Goal: Task Accomplishment & Management: Use online tool/utility

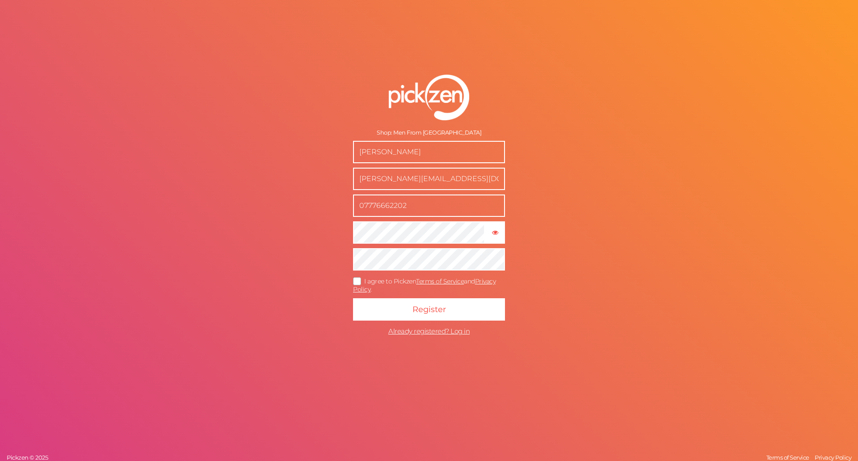
click at [282, 244] on div "Shop: Men From Mars [PERSON_NAME] [PERSON_NAME][EMAIL_ADDRESS][DOMAIN_NAME] 077…" at bounding box center [429, 230] width 858 height 461
click at [358, 278] on icon at bounding box center [357, 280] width 14 height 5
click at [0, 0] on input "I agree to Pickzen Terms of Service and Privacy Policy ." at bounding box center [0, 0] width 0 height 0
click at [405, 310] on button "Register" at bounding box center [429, 309] width 152 height 22
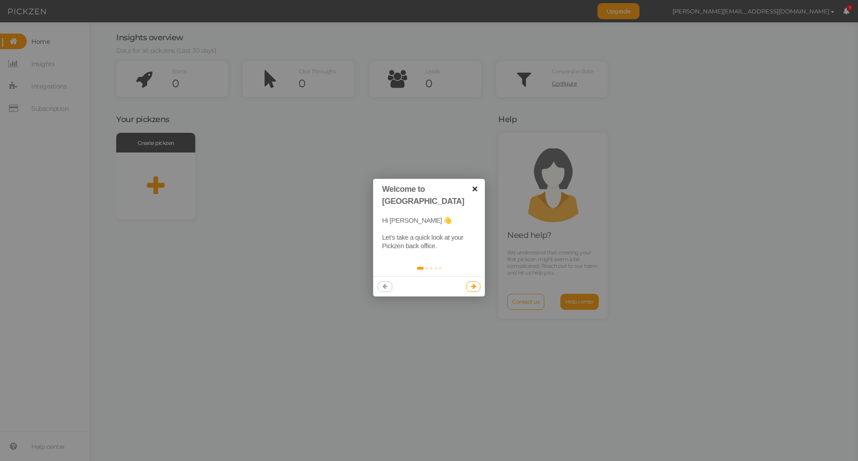
click at [473, 186] on link "×" at bounding box center [475, 189] width 20 height 20
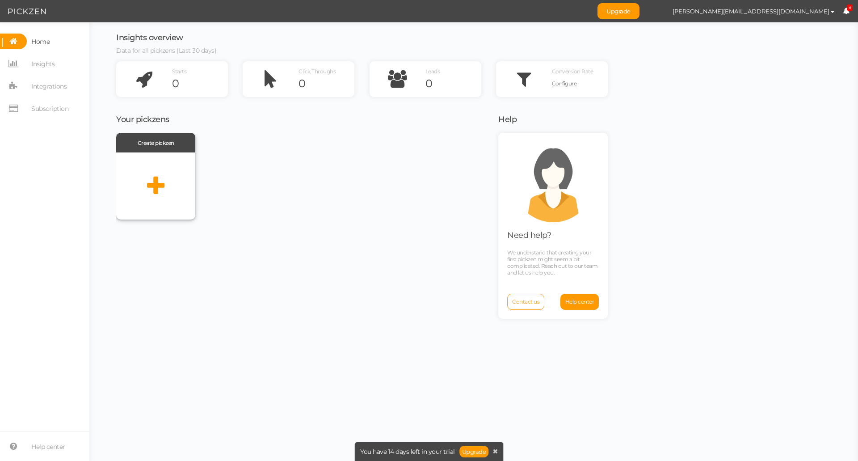
click at [155, 183] on icon at bounding box center [155, 186] width 17 height 22
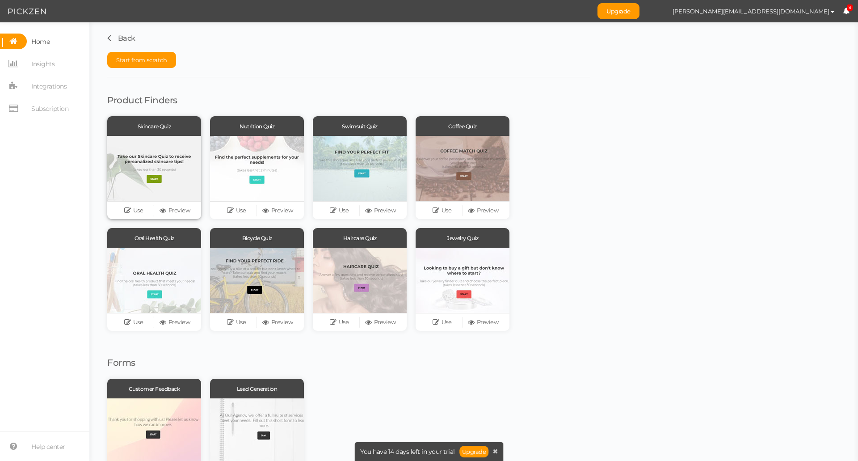
click at [160, 163] on div at bounding box center [154, 168] width 94 height 65
click at [135, 209] on link "Use" at bounding box center [133, 210] width 41 height 13
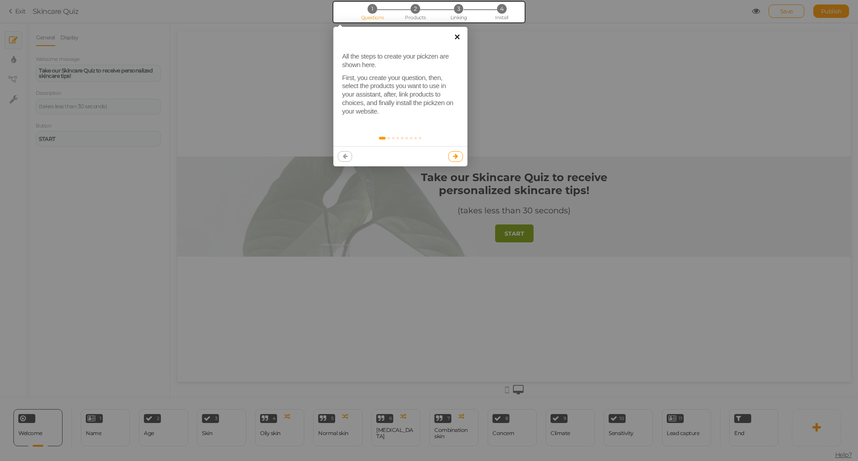
click at [454, 38] on link "×" at bounding box center [457, 37] width 20 height 20
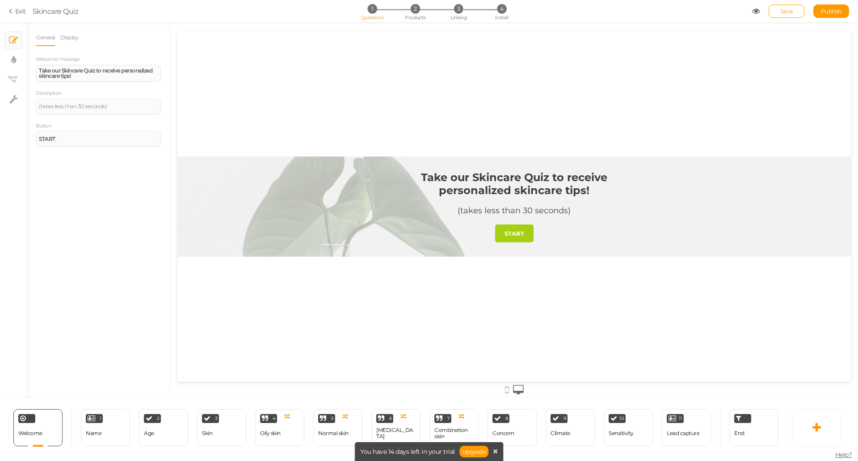
click at [523, 237] on link "START" at bounding box center [514, 233] width 38 height 18
click at [472, 451] on link "Upgrade" at bounding box center [475, 452] width 30 height 12
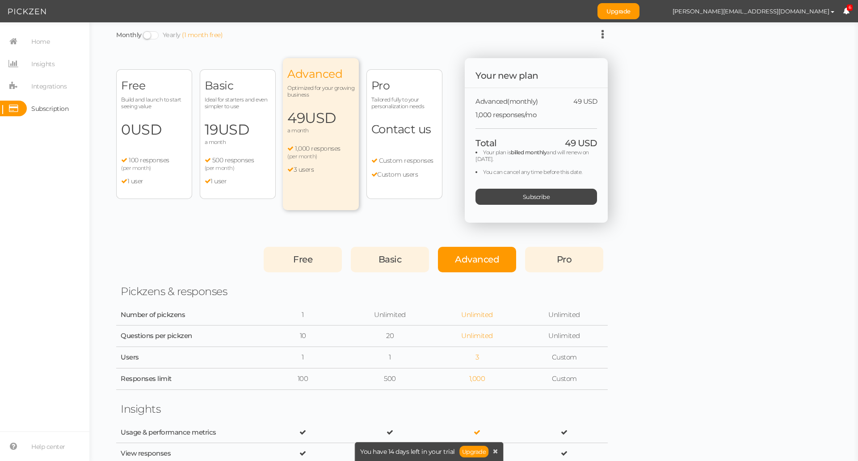
click at [160, 140] on div "Free Build and launch to start seeing value 0 USD a month 100 responses (per mo…" at bounding box center [154, 134] width 76 height 130
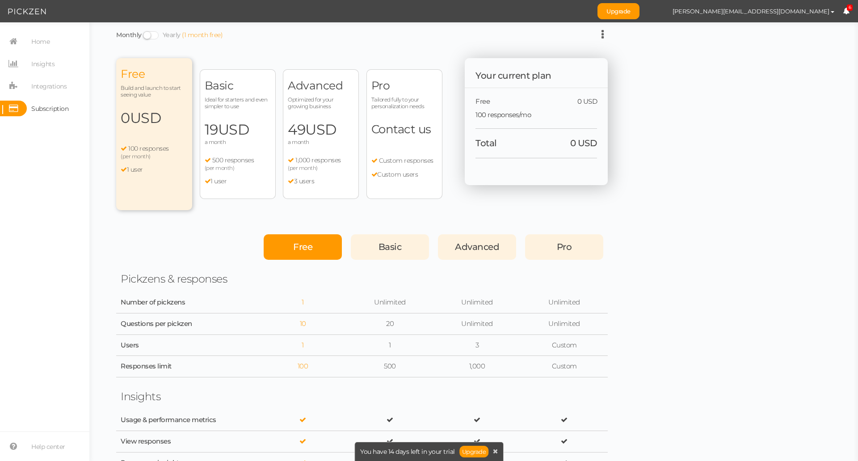
click at [312, 251] on span "Free" at bounding box center [302, 246] width 19 height 11
click at [640, 11] on link "Upgrade" at bounding box center [619, 11] width 42 height 16
click at [472, 451] on link "Upgrade" at bounding box center [475, 452] width 30 height 12
click at [45, 46] on span "Home" at bounding box center [40, 41] width 18 height 14
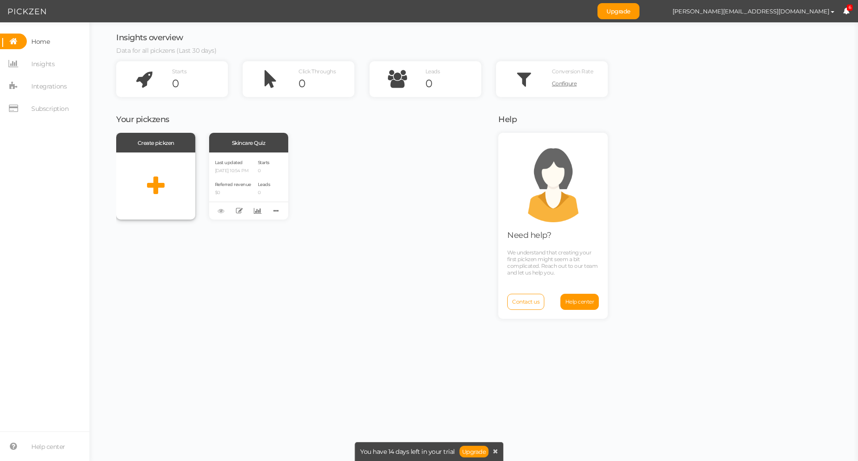
click at [159, 181] on icon at bounding box center [155, 186] width 17 height 22
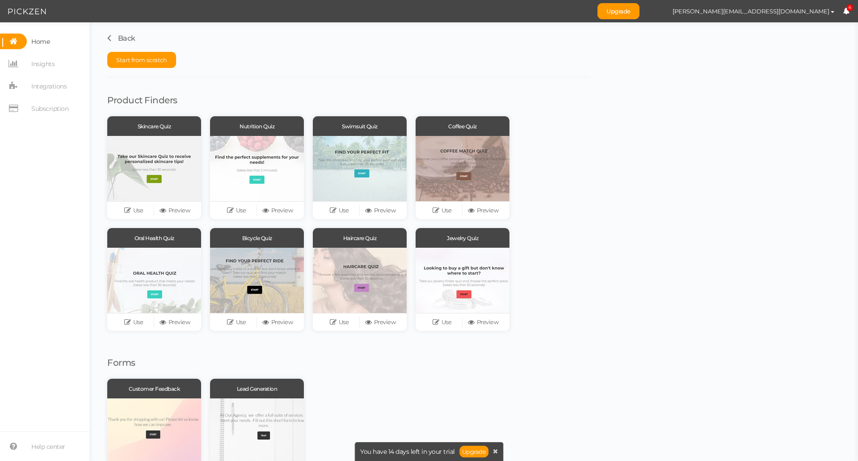
click at [40, 43] on span "Home" at bounding box center [40, 41] width 18 height 14
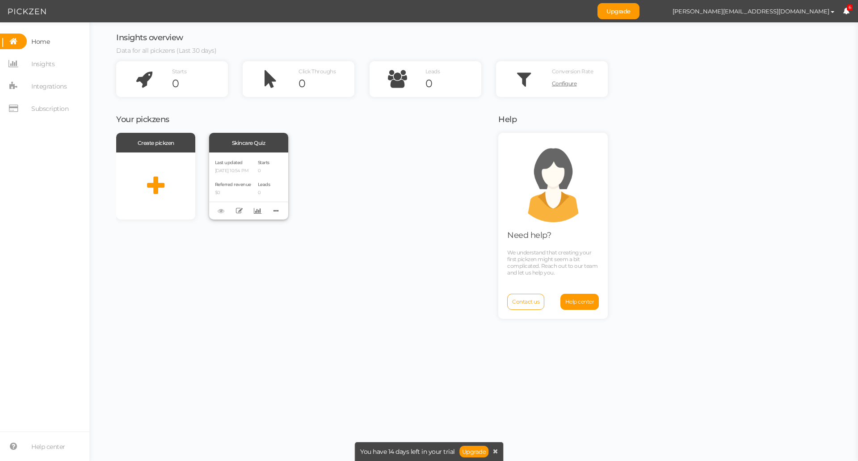
click at [237, 161] on span "Last updated" at bounding box center [229, 163] width 28 height 6
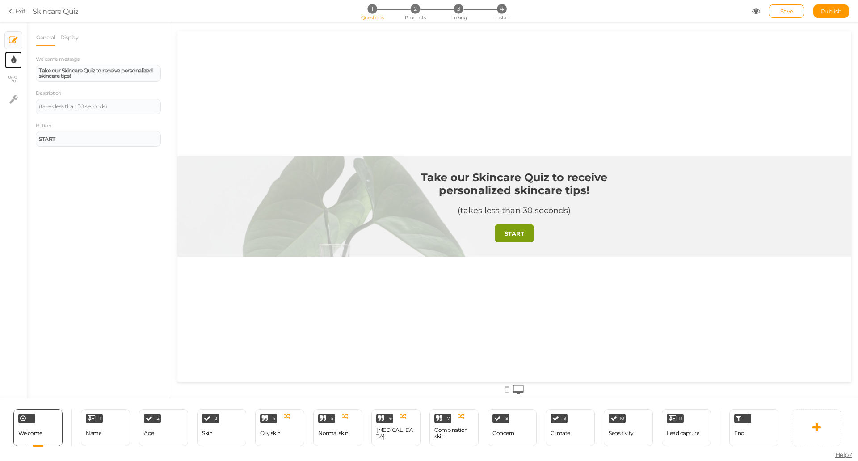
click at [10, 63] on link "× Display settings" at bounding box center [13, 59] width 17 height 17
select select "2"
select select "montserrat"
select select "fade"
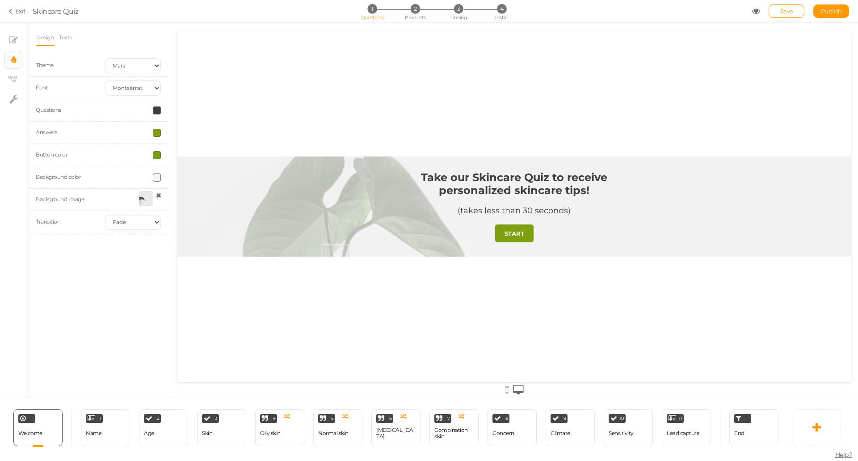
click at [159, 132] on span at bounding box center [157, 133] width 8 height 8
click at [207, 165] on colorpicker-hue at bounding box center [205, 162] width 7 height 45
click at [204, 182] on colorpicker-hue at bounding box center [205, 162] width 7 height 45
click at [181, 146] on colorpicker-saturation at bounding box center [177, 162] width 45 height 45
drag, startPoint x: 182, startPoint y: 145, endPoint x: 188, endPoint y: 148, distance: 6.4
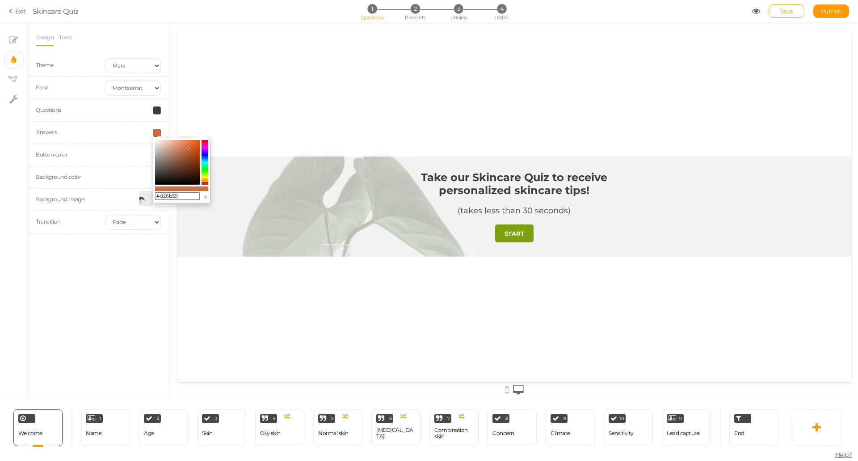
click at [188, 148] on icon at bounding box center [187, 147] width 3 height 3
click at [167, 143] on colorpicker-saturation at bounding box center [177, 162] width 45 height 45
click at [167, 143] on icon at bounding box center [166, 143] width 3 height 3
click at [163, 143] on colorpicker-saturation at bounding box center [177, 162] width 45 height 45
click at [163, 143] on icon at bounding box center [162, 142] width 3 height 3
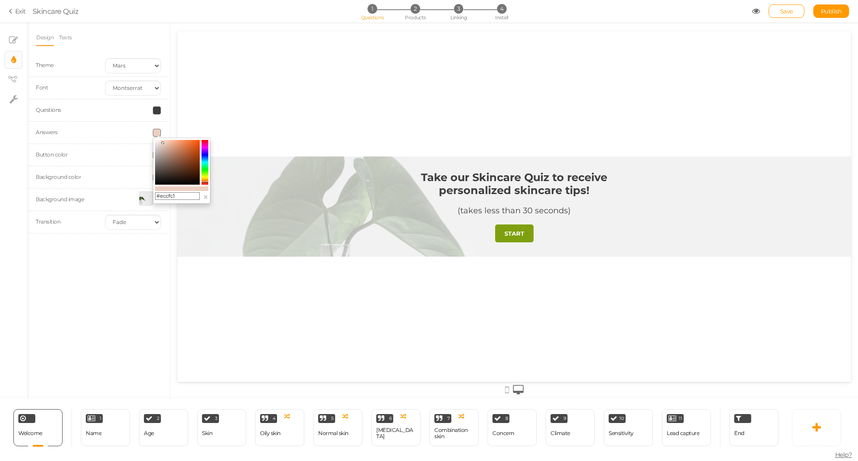
click at [204, 123] on div "Take our Skincare Quiz to receive personalized skincare tips! (takes less than …" at bounding box center [514, 206] width 674 height 350
click at [220, 123] on div "Take our Skincare Quiz to receive personalized skincare tips! (takes less than …" at bounding box center [514, 206] width 674 height 350
click at [211, 127] on div "Take our Skincare Quiz to receive personalized skincare tips! (takes less than …" at bounding box center [514, 206] width 674 height 350
click at [163, 145] on colorpicker-saturation at bounding box center [177, 162] width 45 height 45
click at [163, 143] on colorpicker-saturation at bounding box center [177, 162] width 45 height 45
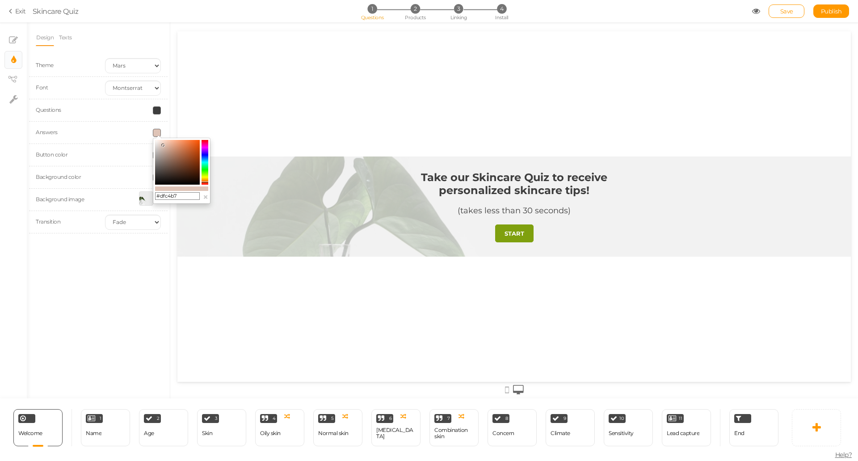
type input "#eed3c6"
click at [169, 129] on div "Design Texts Theme Earth Mars Font Custom Default [PERSON_NAME] Montserrat Open…" at bounding box center [98, 210] width 143 height 376
click at [153, 157] on span at bounding box center [157, 155] width 8 height 8
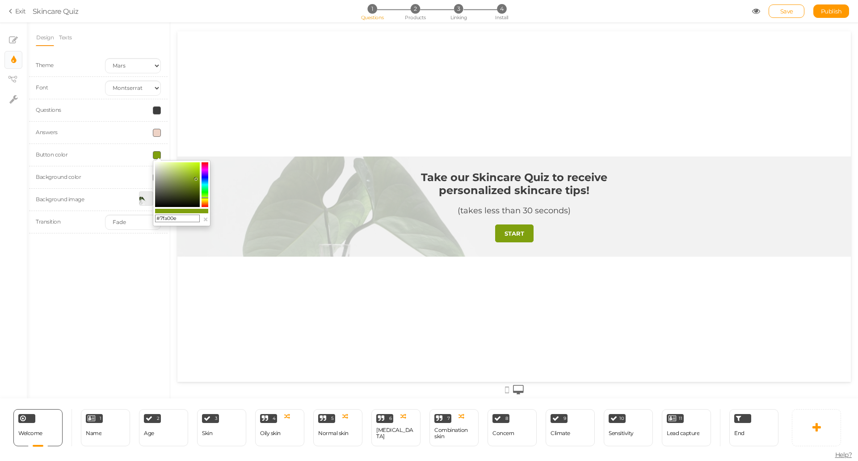
click at [157, 133] on span at bounding box center [157, 133] width 8 height 8
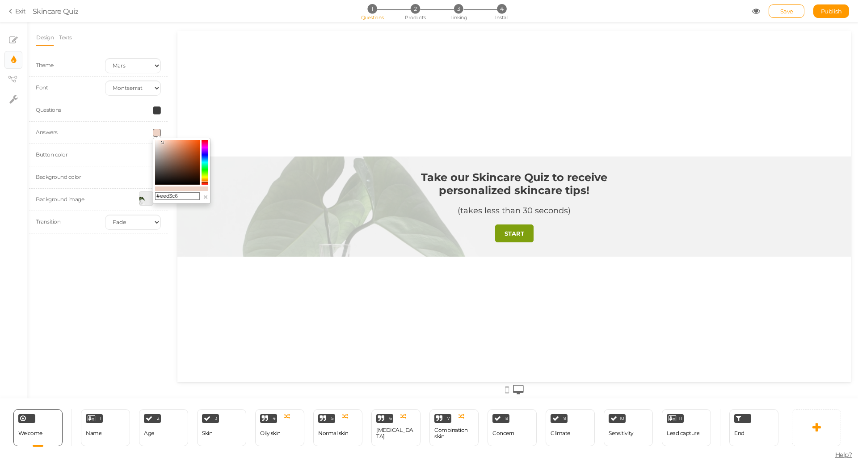
click at [187, 192] on input "#eed3c6" at bounding box center [177, 196] width 45 height 8
click at [206, 92] on div "Take our Skincare Quiz to receive personalized skincare tips! (takes less than …" at bounding box center [514, 206] width 674 height 350
click at [192, 107] on div "Take our Skincare Quiz to receive personalized skincare tips! (takes less than …" at bounding box center [514, 206] width 674 height 350
click at [139, 136] on div at bounding box center [132, 133] width 69 height 8
click at [158, 162] on div "Button color" at bounding box center [98, 155] width 139 height 22
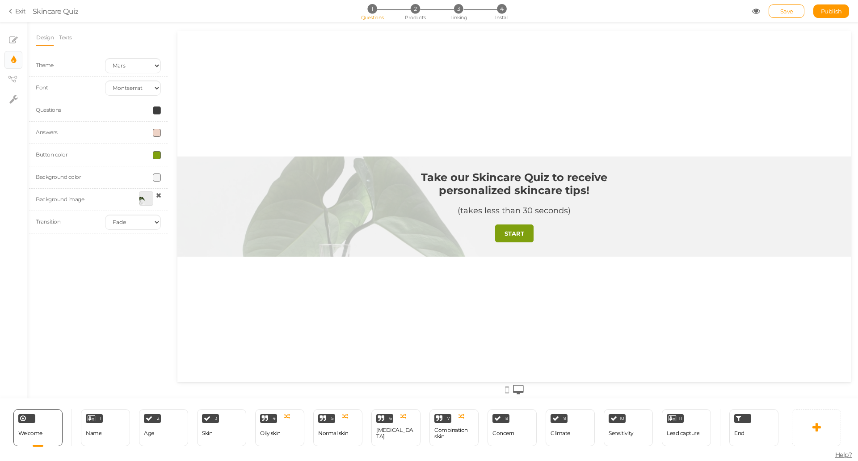
click at [158, 155] on span at bounding box center [157, 155] width 8 height 8
click at [188, 217] on input "#7fa00e" at bounding box center [177, 219] width 45 height 8
paste input "eed3c6"
type input "#eed3c6"
click at [224, 142] on div "Take our Skincare Quiz to receive personalized skincare tips! (takes less than …" at bounding box center [514, 206] width 674 height 350
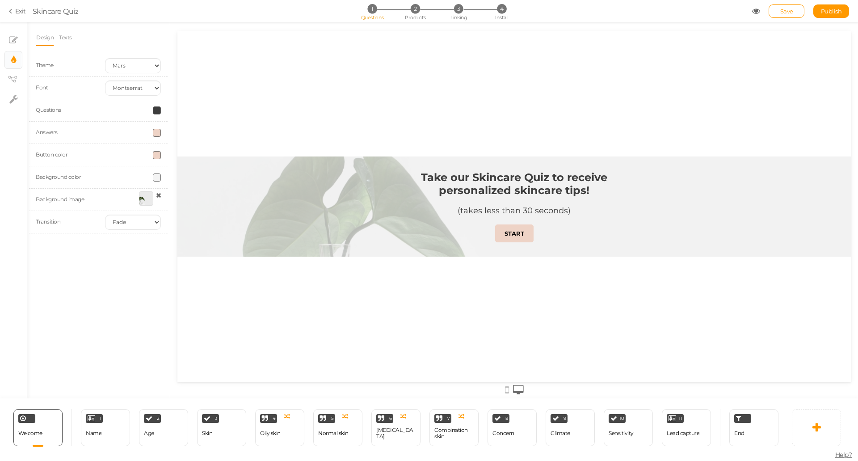
click at [144, 162] on div "Button color" at bounding box center [98, 155] width 139 height 22
click at [15, 46] on link "× Slides" at bounding box center [13, 40] width 17 height 17
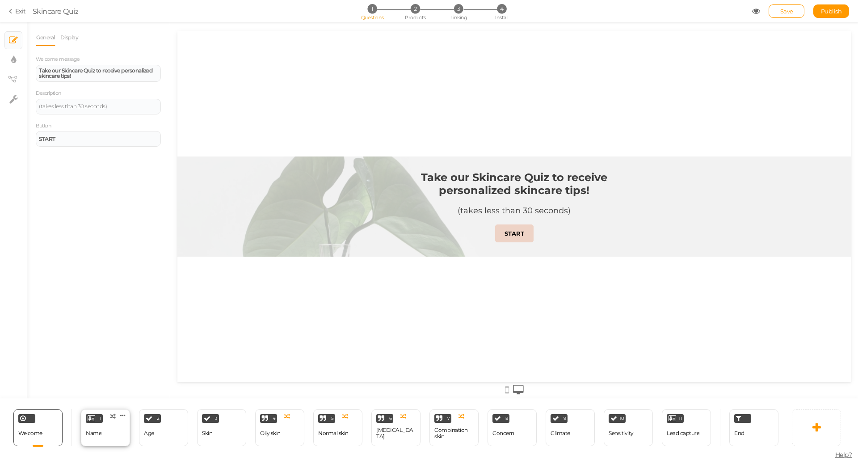
click at [98, 424] on div "1 Name × Define the conditions to show this slide. Clone Change type Delete" at bounding box center [105, 427] width 49 height 37
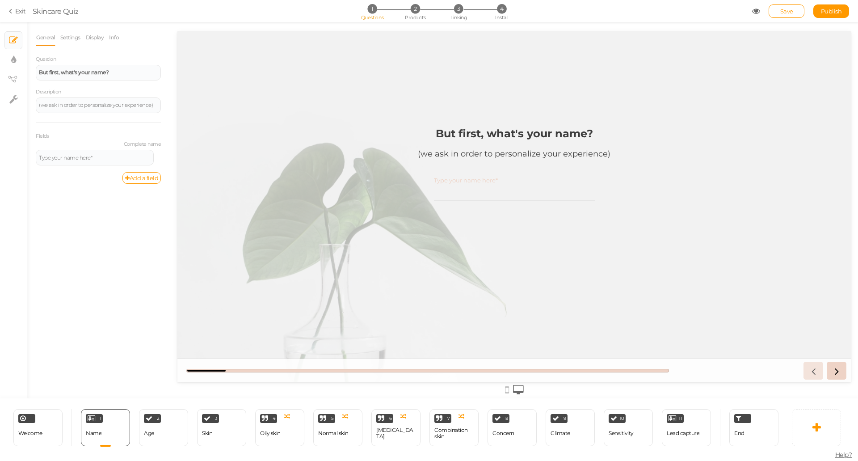
click at [481, 192] on input "Type your name here*" at bounding box center [514, 192] width 161 height 17
click at [15, 55] on icon at bounding box center [13, 59] width 5 height 9
select select "2"
select select "montserrat"
select select "fade"
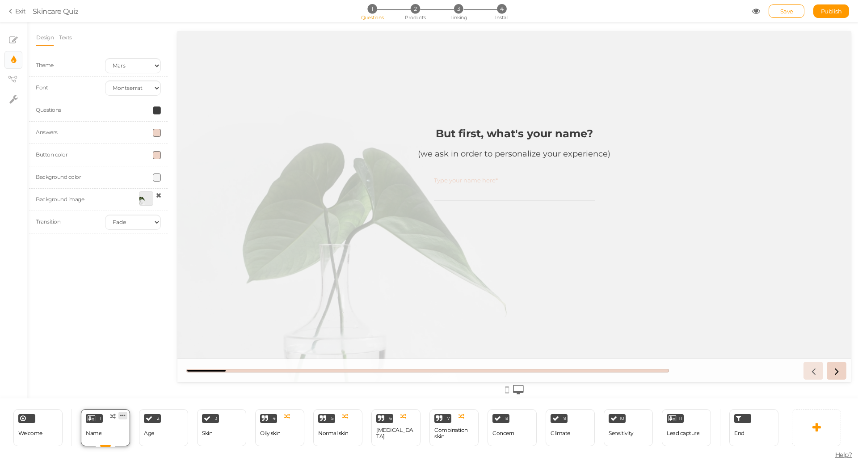
click at [123, 416] on icon at bounding box center [122, 415] width 5 height 7
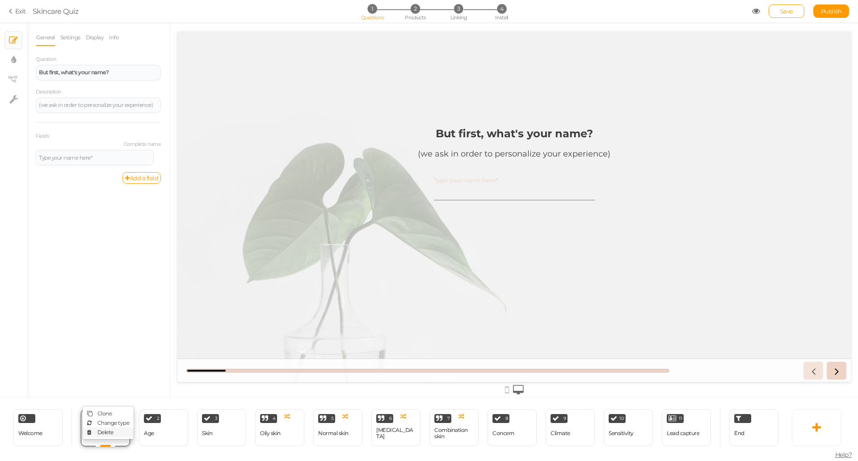
click at [110, 430] on span "Delete" at bounding box center [105, 432] width 16 height 7
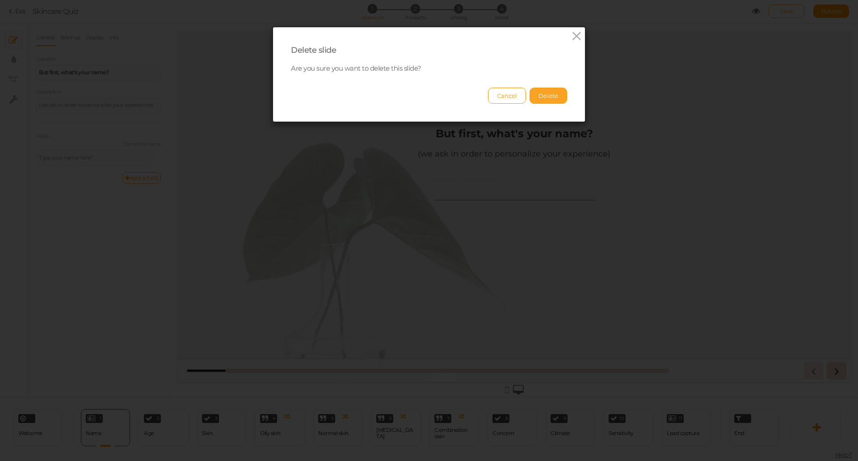
click at [560, 96] on button "Delete" at bounding box center [549, 96] width 38 height 16
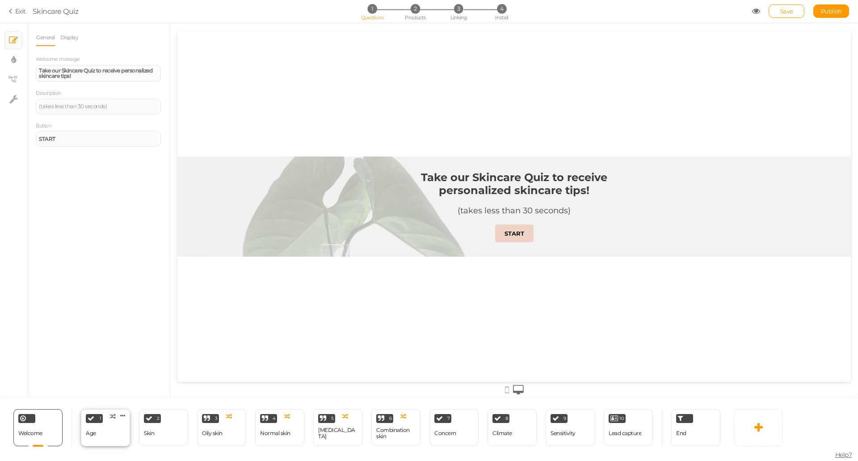
click at [88, 422] on div "1" at bounding box center [94, 418] width 17 height 9
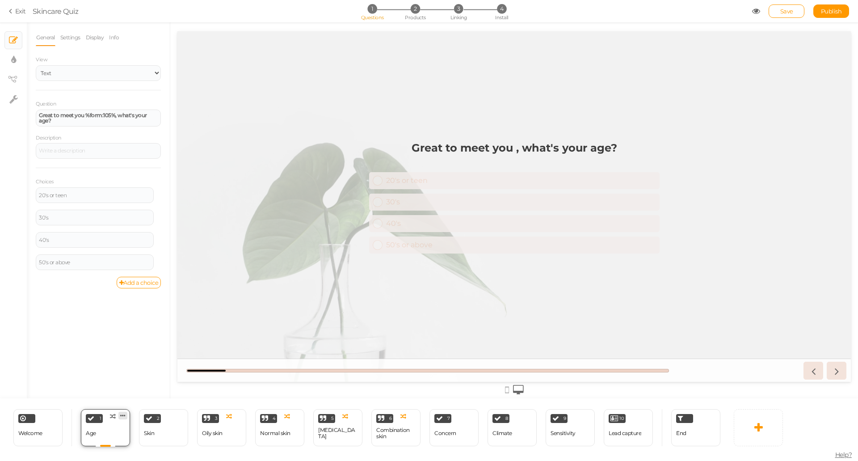
click at [123, 417] on icon at bounding box center [122, 415] width 5 height 7
click at [121, 371] on div "General Settings Display Info View Text Images Slider Dropdown Question Great t…" at bounding box center [98, 213] width 143 height 369
drag, startPoint x: 88, startPoint y: 193, endPoint x: 48, endPoint y: 198, distance: 40.5
click at [48, 198] on div "20's or teen" at bounding box center [95, 195] width 112 height 5
click at [113, 180] on div "Choices 20's or teen Settings Delete 30's Settings Delete 40's Settings Delete …" at bounding box center [98, 222] width 125 height 109
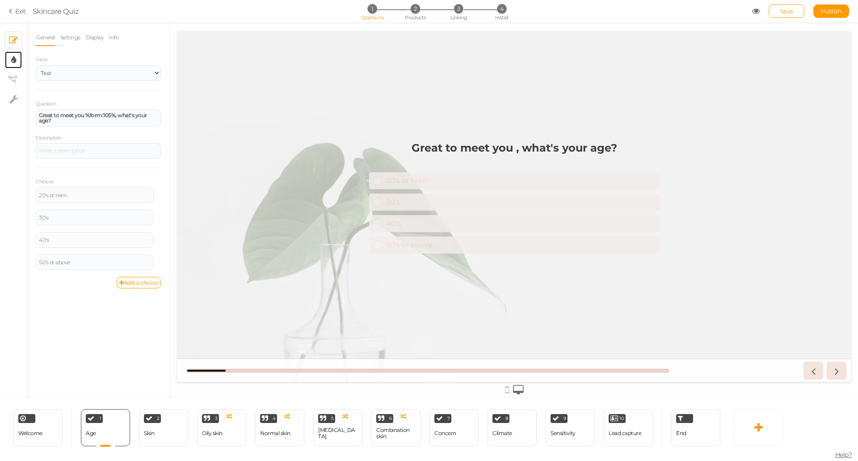
click at [10, 57] on link "× Display settings" at bounding box center [13, 59] width 17 height 17
select select "2"
select select "montserrat"
select select "fade"
click at [158, 132] on span at bounding box center [157, 133] width 8 height 8
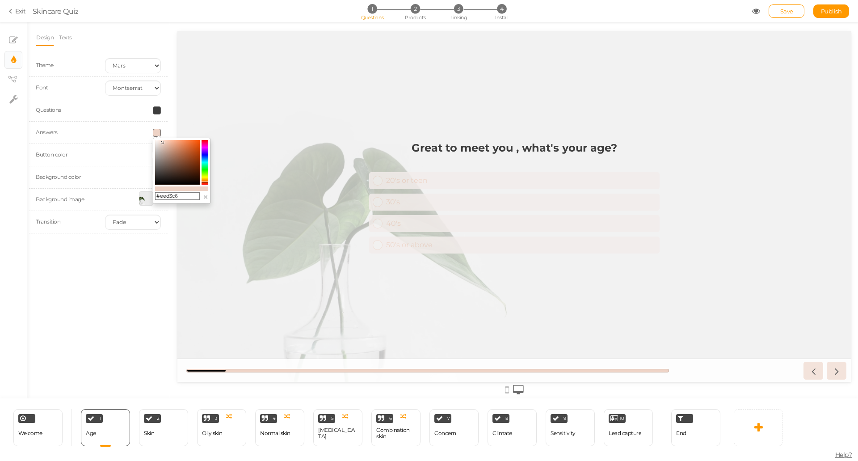
click at [157, 159] on colorpicker-saturation at bounding box center [177, 162] width 45 height 45
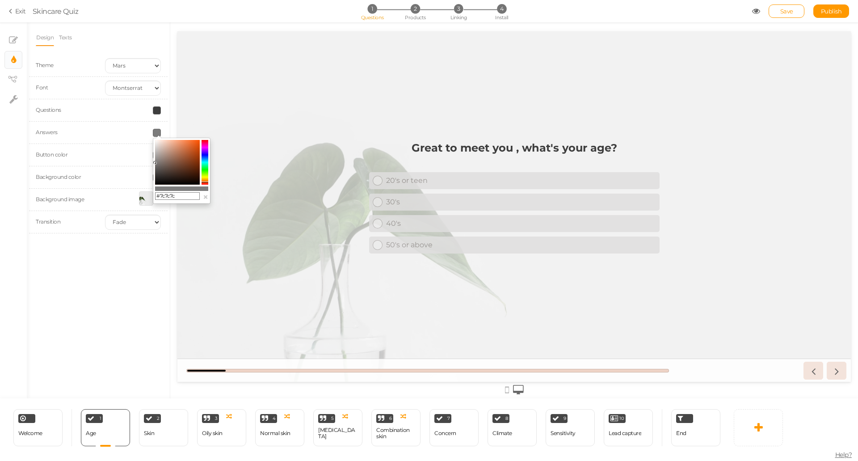
drag, startPoint x: 157, startPoint y: 159, endPoint x: 154, endPoint y: 163, distance: 4.8
click at [154, 163] on icon at bounding box center [154, 162] width 3 height 3
type input "#000000"
drag, startPoint x: 154, startPoint y: 164, endPoint x: 148, endPoint y: 188, distance: 24.9
click at [148, 188] on body "× Close A wider screen is needed to use the Pickzen builder Exit Skincare Quiz …" at bounding box center [429, 230] width 858 height 461
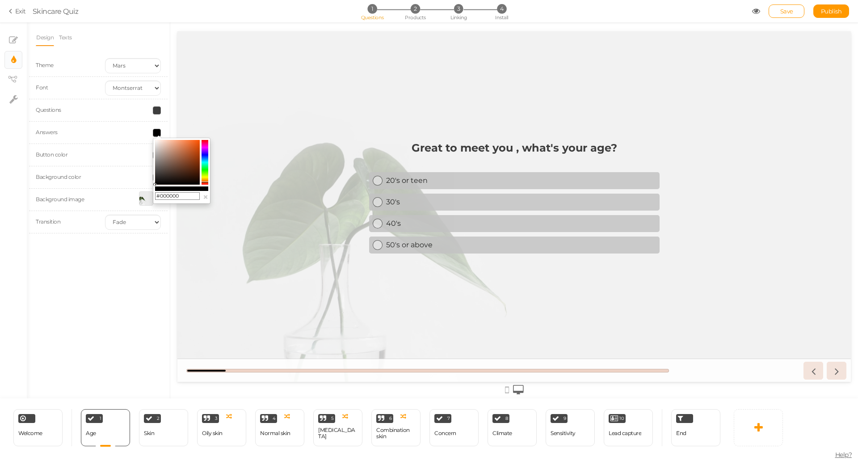
click at [129, 287] on div "Design Texts Theme Earth Mars Font Custom Default [PERSON_NAME] Montserrat Open…" at bounding box center [98, 210] width 143 height 376
click at [49, 419] on div "Welcome Delete" at bounding box center [37, 427] width 49 height 37
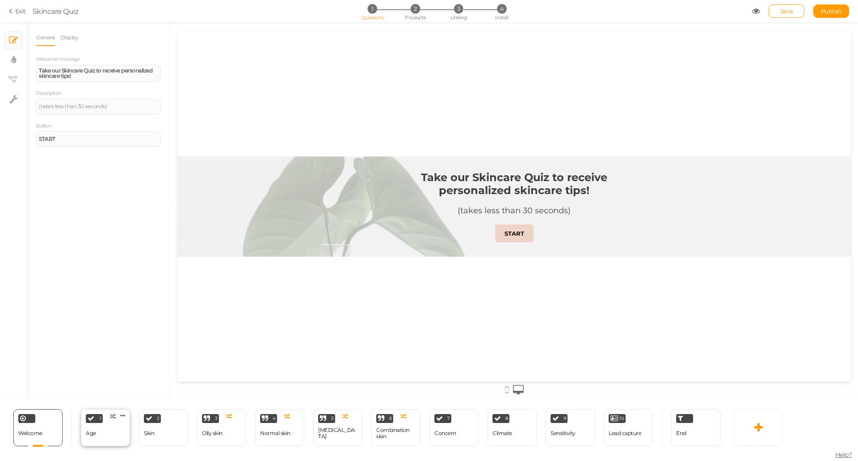
click at [101, 429] on div "1 Age × Define the conditions to show this slide. Clone Change type Delete" at bounding box center [105, 427] width 49 height 37
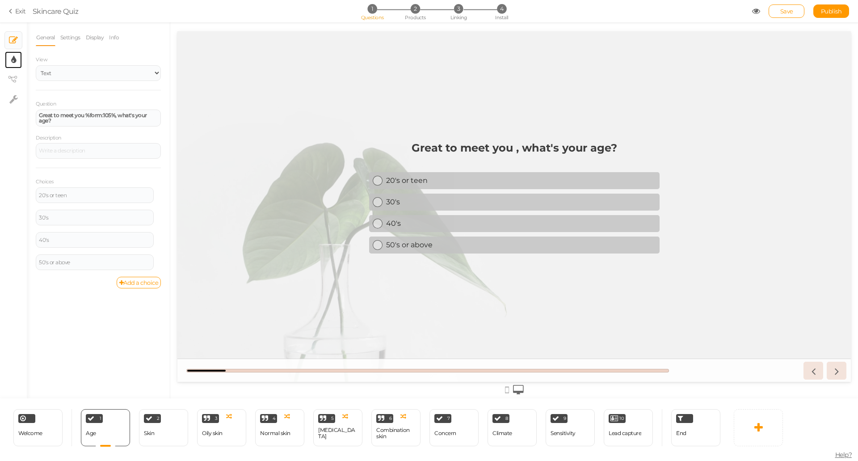
click at [9, 62] on link "× Display settings" at bounding box center [13, 59] width 17 height 17
select select "2"
select select "montserrat"
select select "fade"
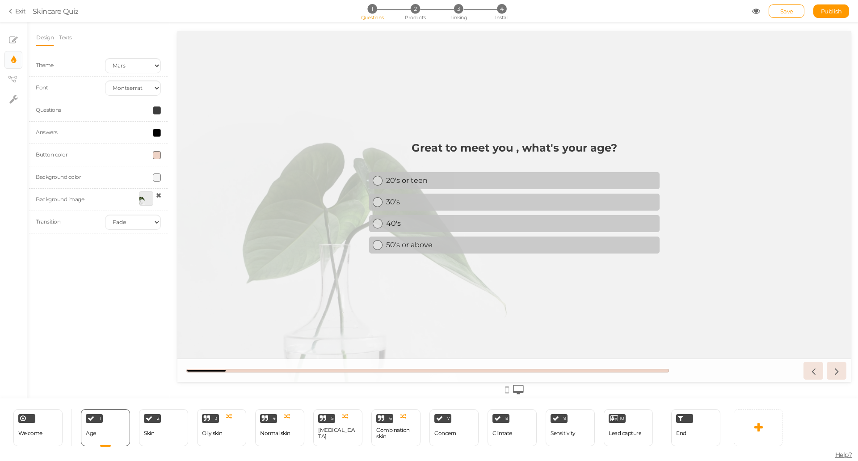
click at [161, 133] on div at bounding box center [132, 133] width 69 height 8
click at [152, 134] on div at bounding box center [132, 133] width 69 height 8
click at [160, 134] on span at bounding box center [157, 133] width 8 height 8
click at [204, 180] on colorpicker-hue at bounding box center [205, 162] width 7 height 45
click at [197, 168] on colorpicker-saturation at bounding box center [177, 162] width 45 height 45
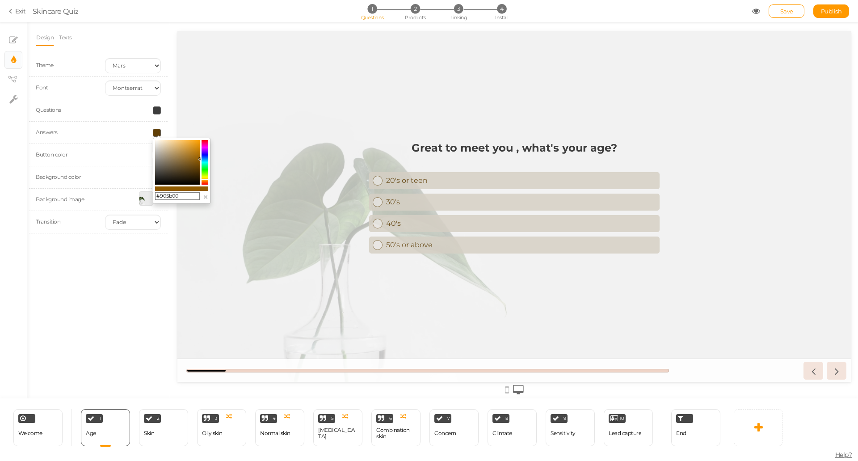
drag, startPoint x: 375, startPoint y: 191, endPoint x: 218, endPoint y: 159, distance: 159.7
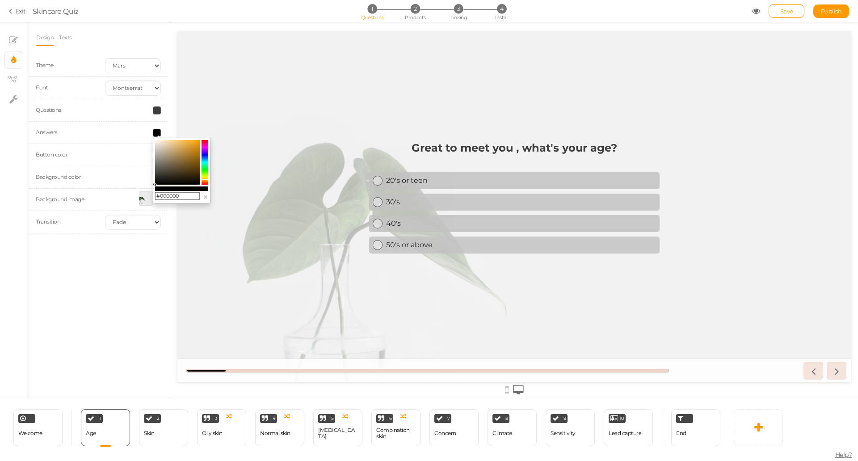
click at [143, 276] on div "Design Texts Theme Earth Mars Font Custom Default [PERSON_NAME] Montserrat Open…" at bounding box center [98, 210] width 143 height 376
click at [160, 131] on span at bounding box center [157, 133] width 8 height 8
click at [193, 156] on colorpicker-saturation at bounding box center [177, 162] width 45 height 45
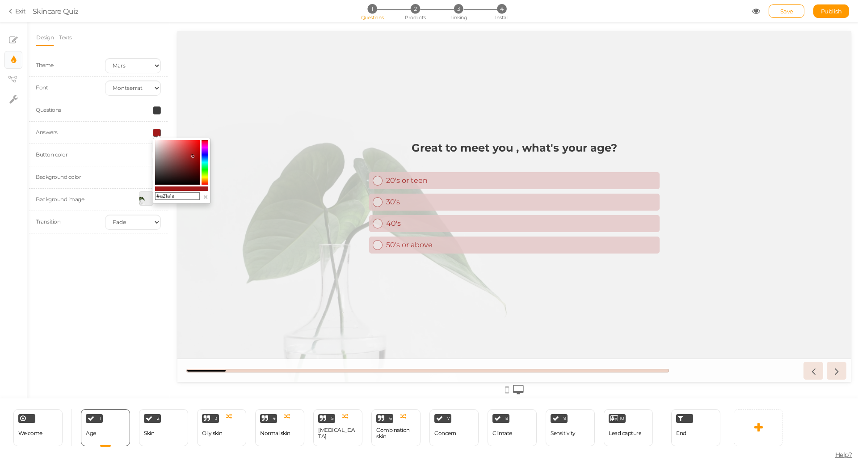
click at [205, 181] on colorpicker-hue at bounding box center [205, 162] width 7 height 45
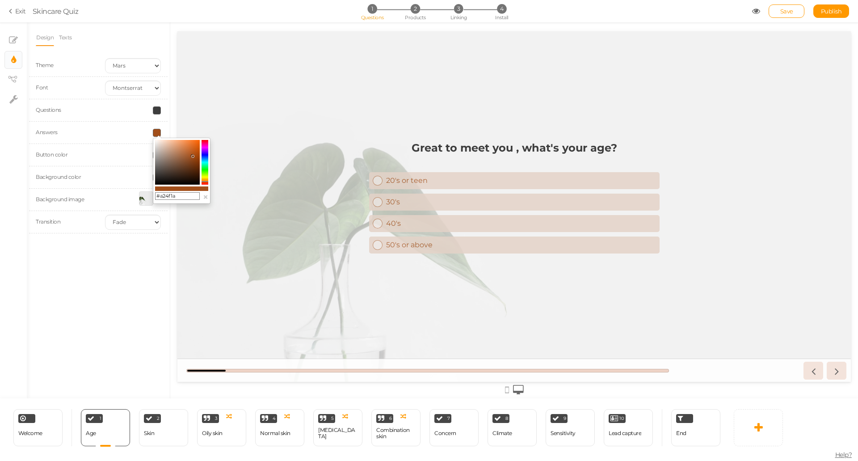
click at [195, 160] on colorpicker-saturation at bounding box center [177, 162] width 45 height 45
drag, startPoint x: 375, startPoint y: 190, endPoint x: 215, endPoint y: 159, distance: 162.3
click at [203, 156] on colorpicker-hue at bounding box center [205, 162] width 7 height 45
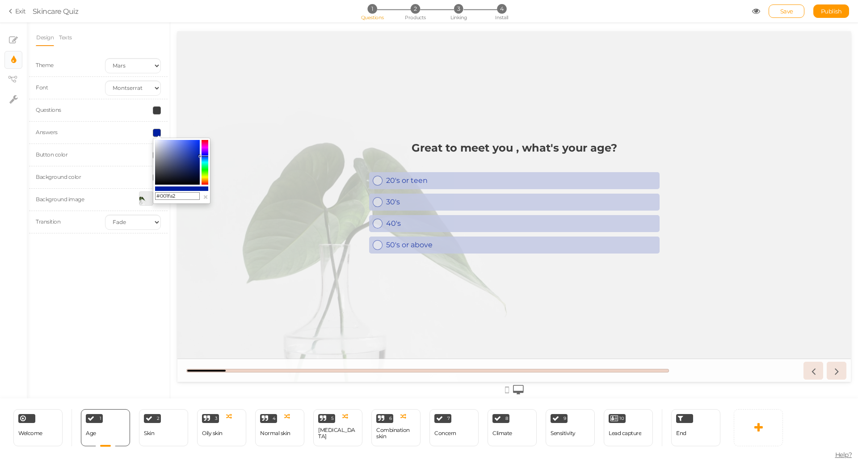
click at [205, 181] on colorpicker-hue at bounding box center [205, 162] width 7 height 45
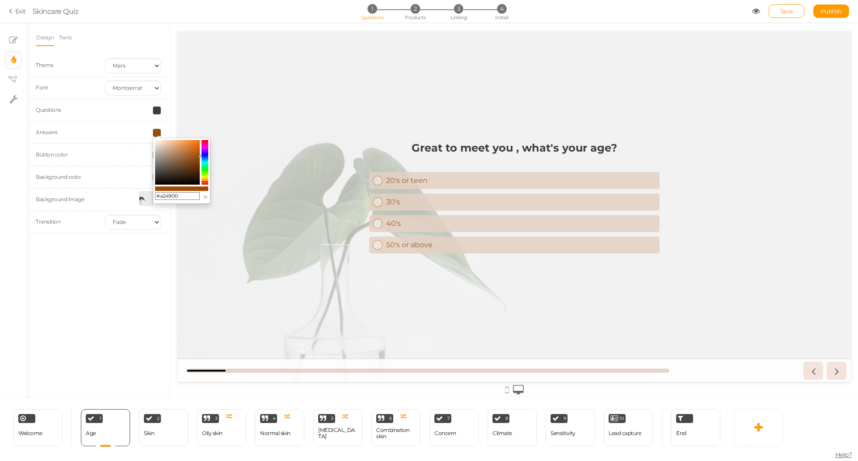
click at [205, 182] on colorpicker-hue at bounding box center [205, 162] width 7 height 45
type input "#a23500"
click at [128, 257] on div "Design Texts Theme Earth Mars Font Custom Default [PERSON_NAME] Montserrat Open…" at bounding box center [98, 210] width 143 height 376
click at [164, 422] on div "2 Skin × Define the conditions to show this slide. Clone Change type Delete" at bounding box center [163, 427] width 49 height 37
select select "2"
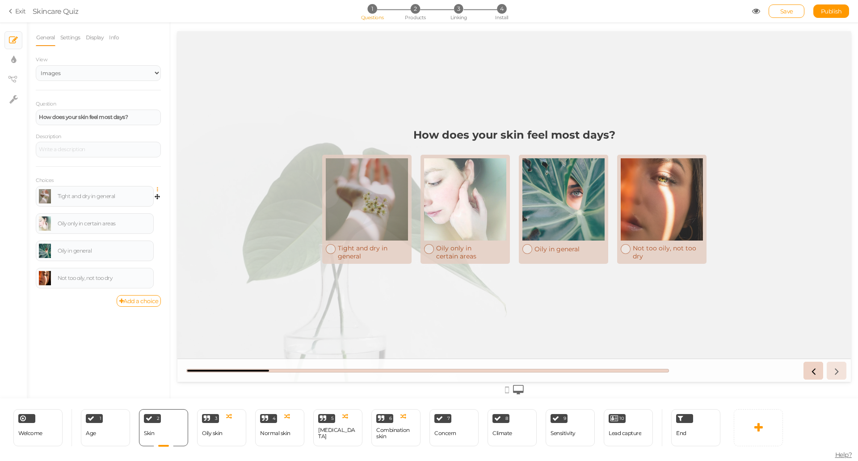
click at [157, 187] on icon at bounding box center [160, 189] width 6 height 5
click at [130, 211] on link "Delete" at bounding box center [125, 211] width 71 height 9
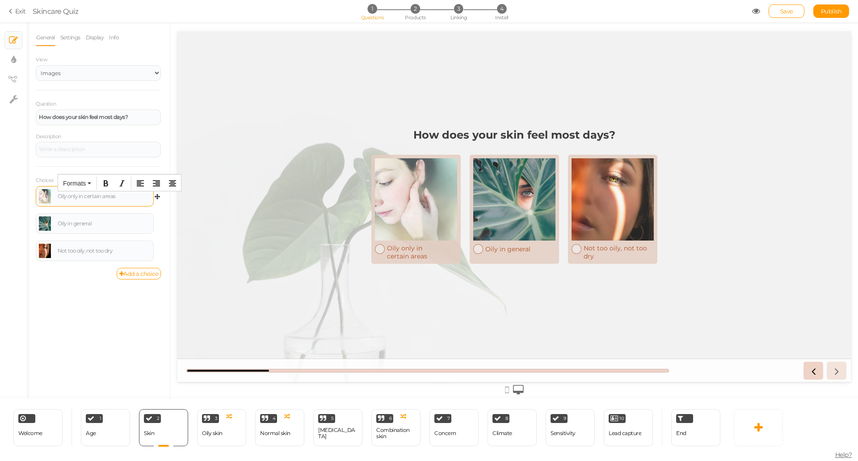
click at [120, 198] on div "Oily only in certain areas" at bounding box center [104, 196] width 93 height 5
drag, startPoint x: 120, startPoint y: 198, endPoint x: 55, endPoint y: 195, distance: 64.5
click at [55, 195] on div "Oily only in certain areas" at bounding box center [95, 196] width 112 height 14
click at [100, 286] on div "General Settings Display Info View Text Images Slider Dropdown Question How doe…" at bounding box center [98, 213] width 143 height 369
click at [42, 194] on link at bounding box center [45, 196] width 12 height 14
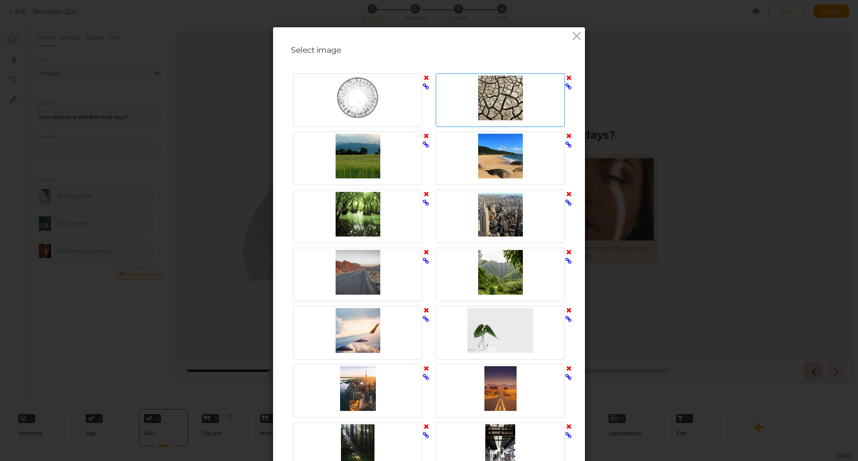
click at [476, 109] on div at bounding box center [500, 98] width 125 height 45
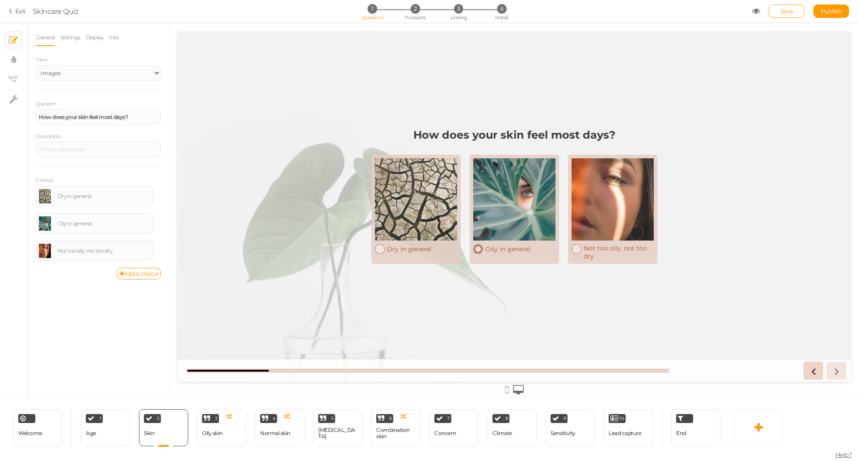
click at [503, 219] on div at bounding box center [514, 199] width 82 height 82
click at [49, 224] on link at bounding box center [45, 223] width 12 height 14
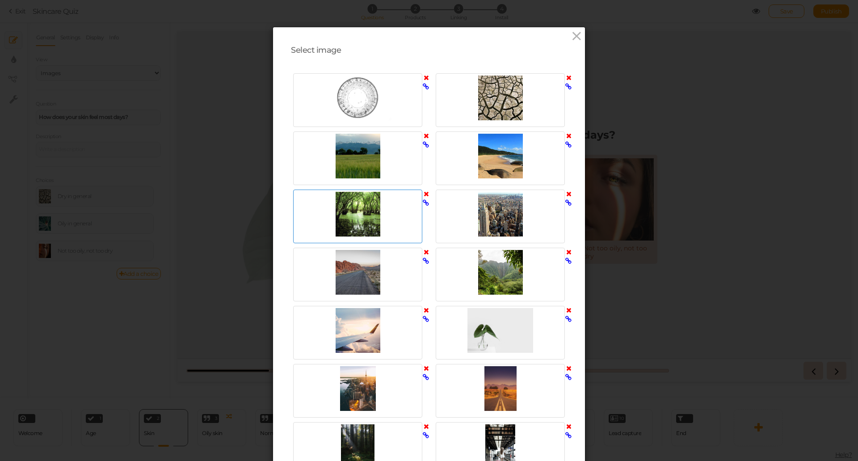
click at [370, 217] on div at bounding box center [357, 214] width 125 height 45
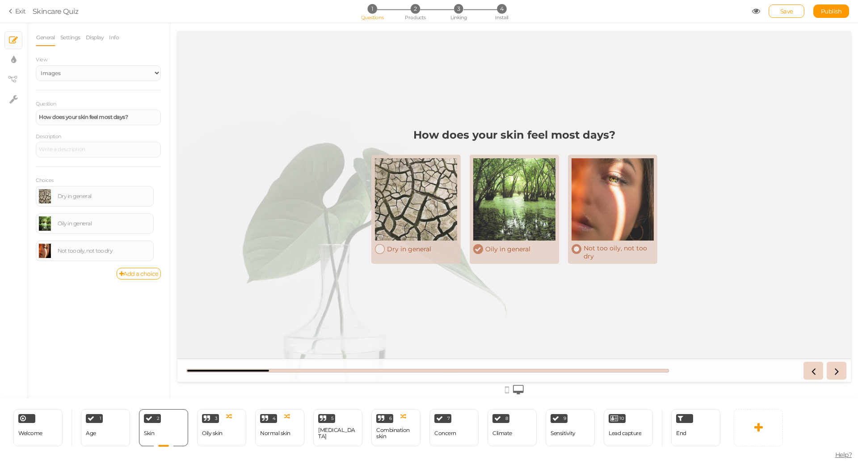
click at [619, 211] on div at bounding box center [613, 199] width 82 height 82
click at [42, 251] on link at bounding box center [45, 251] width 12 height 14
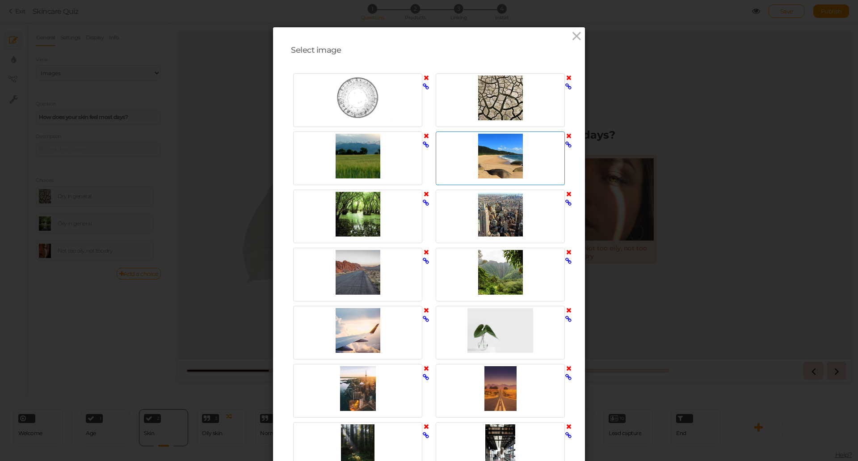
click at [485, 157] on div at bounding box center [500, 156] width 125 height 45
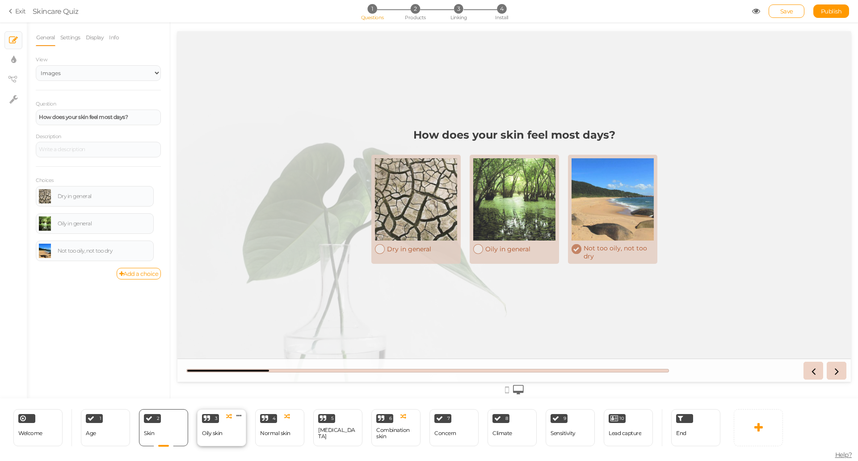
click at [222, 434] on div "Oily skin" at bounding box center [212, 433] width 21 height 6
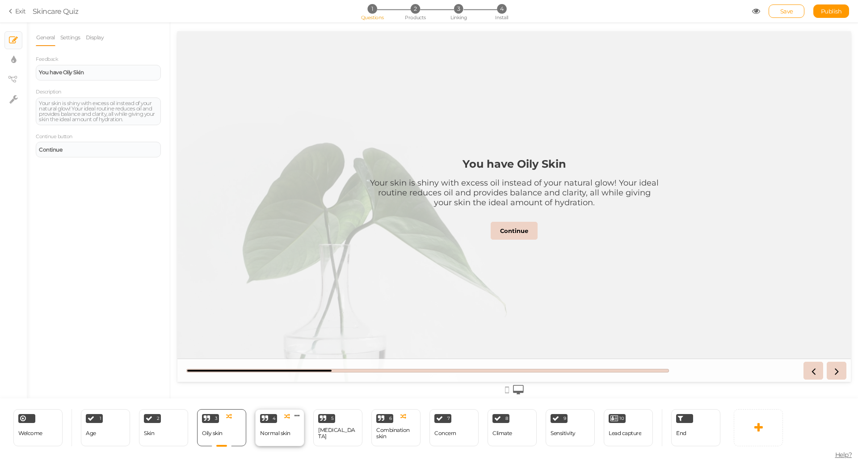
click at [278, 416] on div "4 Normal skin × Define the conditions to show this slide. Clone Change type Del…" at bounding box center [279, 427] width 49 height 37
click at [335, 426] on div "[MEDICAL_DATA]" at bounding box center [337, 434] width 39 height 16
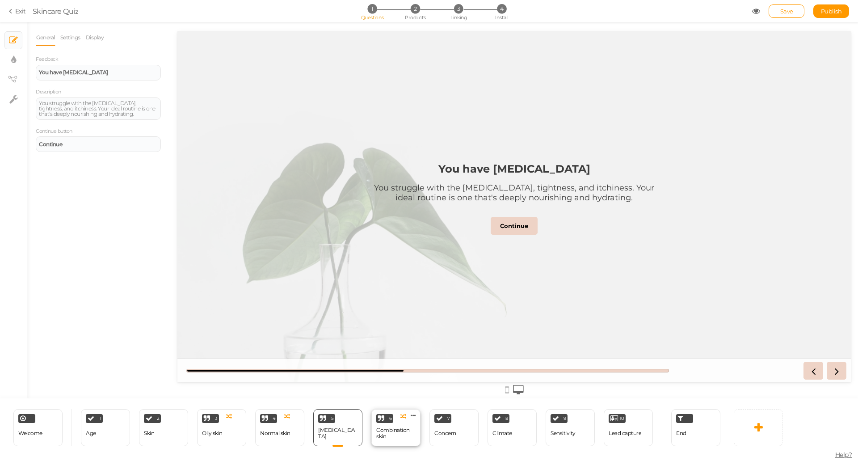
click at [383, 430] on div "Combination skin" at bounding box center [395, 433] width 39 height 13
click at [170, 433] on div "2 Skin × Define the conditions to show this slide. Clone Change type Delete" at bounding box center [163, 427] width 49 height 37
select select "2"
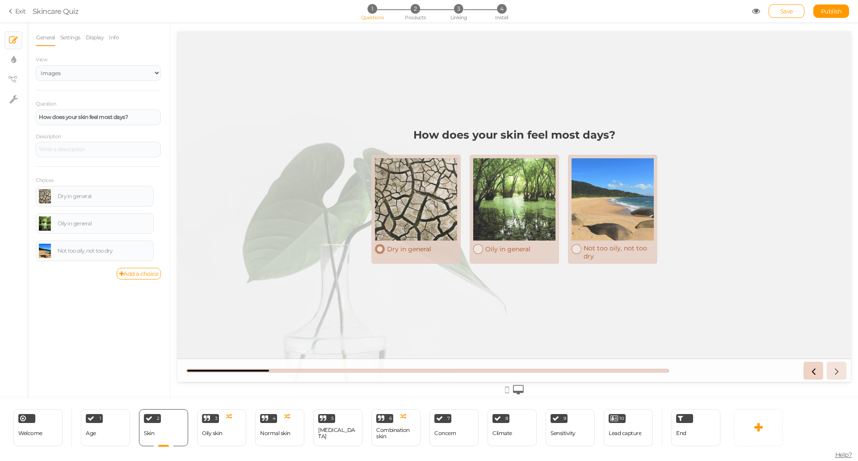
click at [424, 219] on div at bounding box center [416, 199] width 82 height 82
click at [206, 428] on div "Oily skin" at bounding box center [212, 434] width 21 height 16
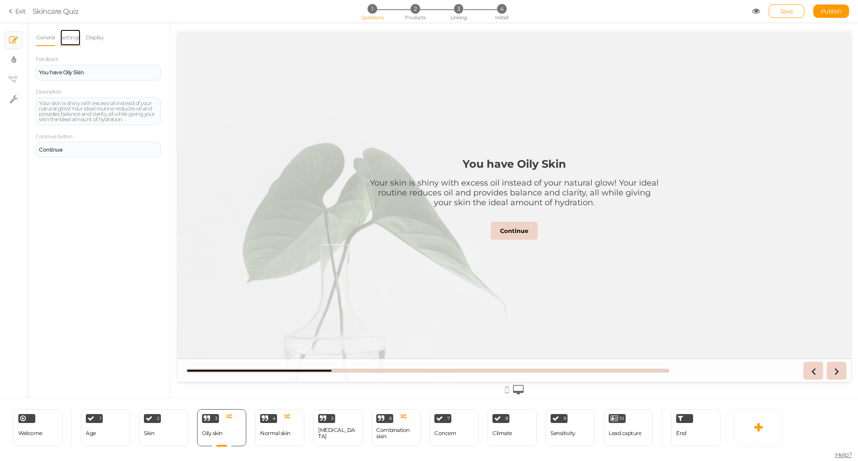
click at [73, 36] on link "Settings" at bounding box center [70, 37] width 21 height 17
click at [90, 38] on link "Display" at bounding box center [94, 37] width 19 height 17
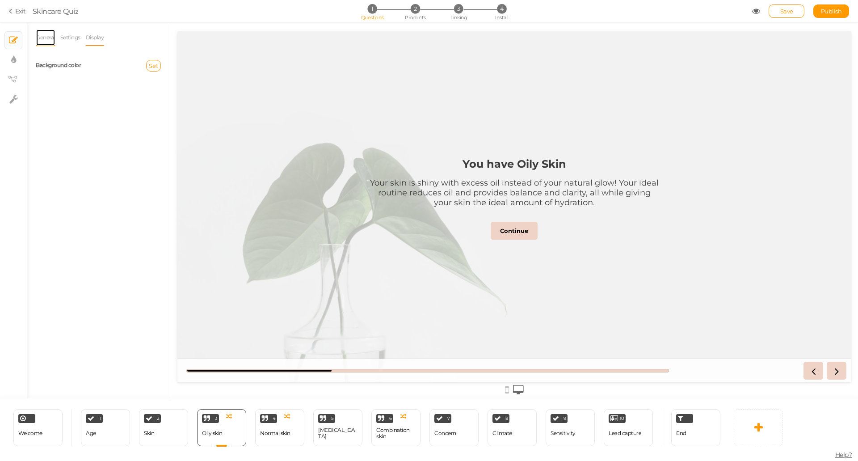
click at [49, 40] on link "General" at bounding box center [46, 37] width 20 height 17
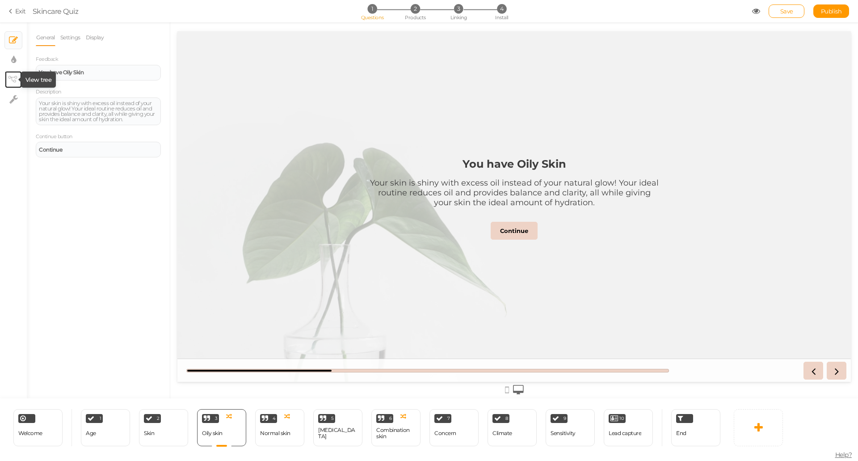
click at [15, 79] on icon at bounding box center [12, 79] width 9 height 7
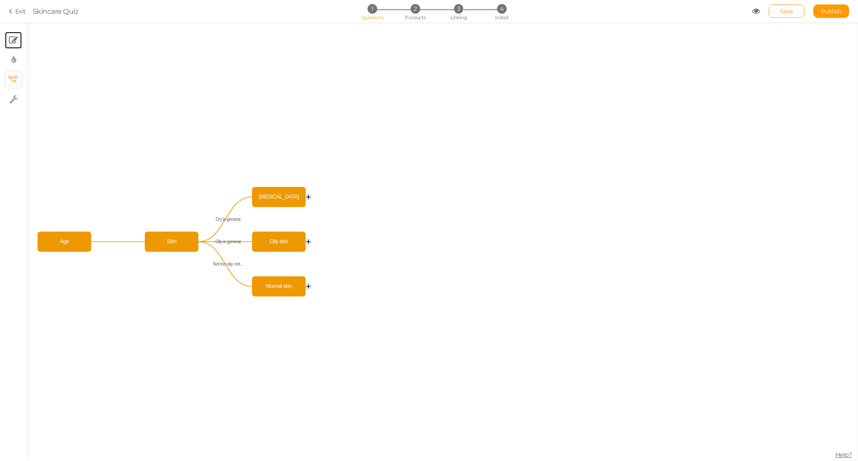
click at [10, 38] on icon at bounding box center [13, 40] width 9 height 9
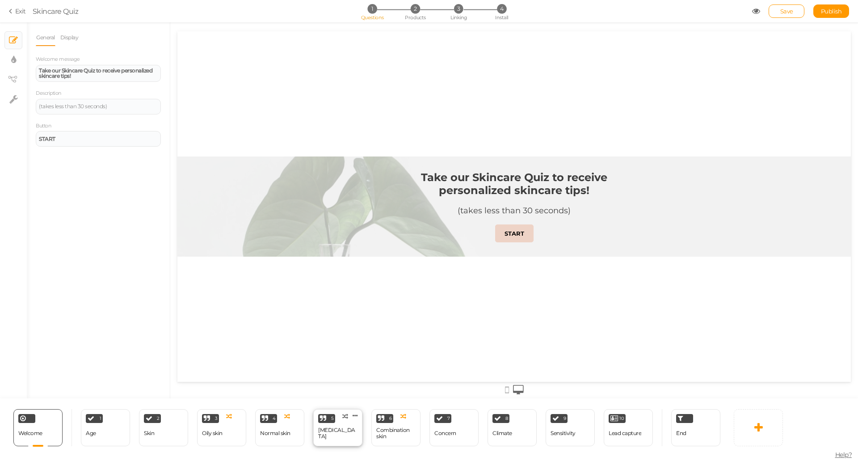
click at [344, 438] on div "5 [MEDICAL_DATA] × Define the conditions to show this slide. Clone Change type …" at bounding box center [337, 427] width 49 height 37
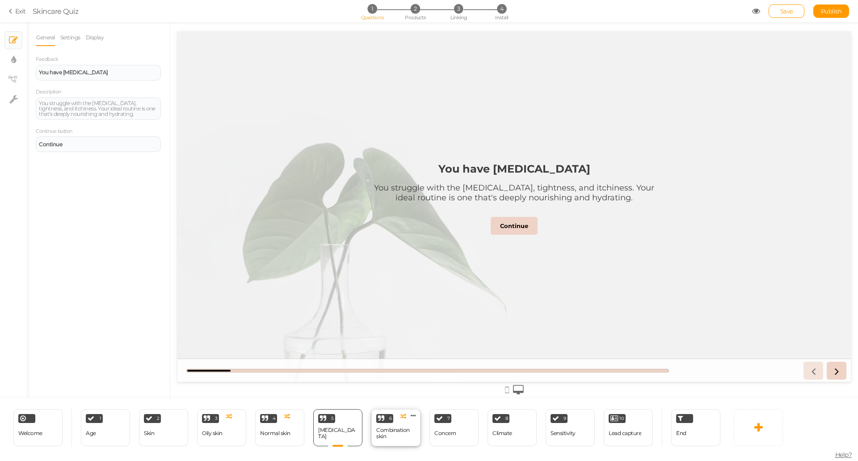
click at [390, 434] on div "Combination skin" at bounding box center [395, 433] width 39 height 13
click at [73, 35] on link "Settings" at bounding box center [70, 37] width 21 height 17
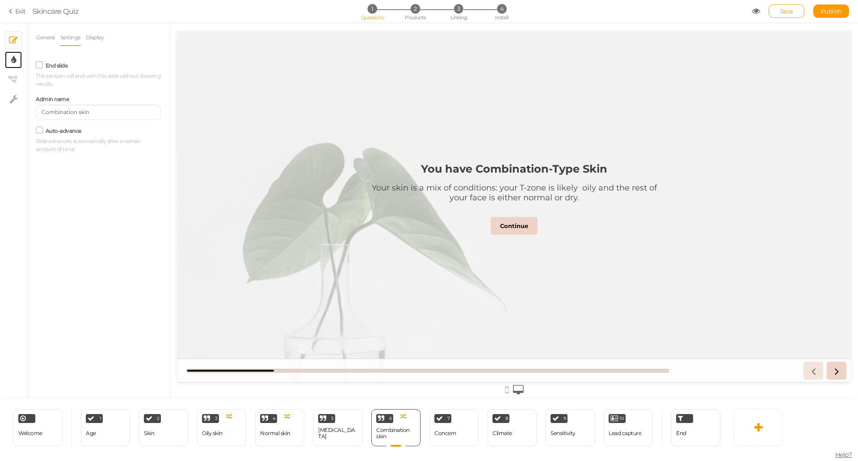
click at [11, 63] on icon at bounding box center [13, 59] width 5 height 9
select select "2"
select select "montserrat"
select select "fade"
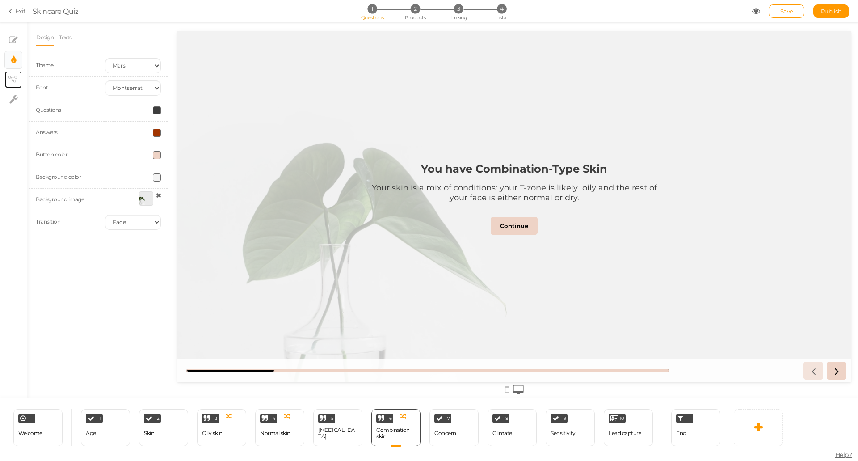
click at [14, 73] on link "× View tree" at bounding box center [13, 79] width 17 height 17
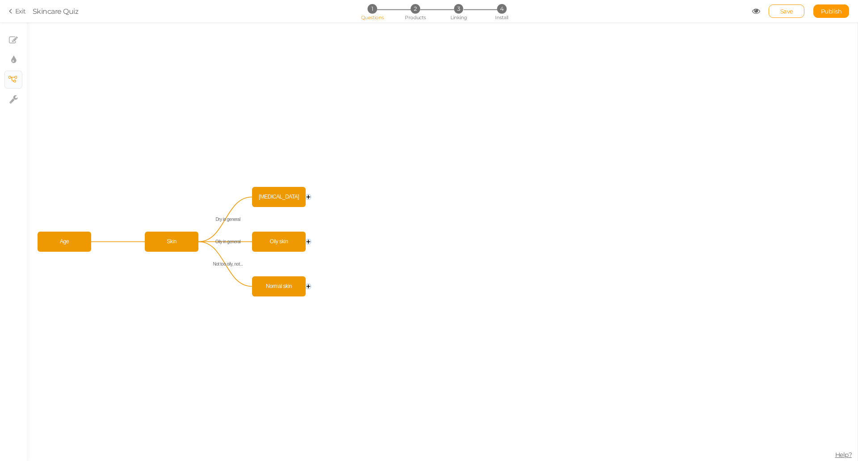
click at [20, 10] on link "Exit" at bounding box center [17, 11] width 17 height 9
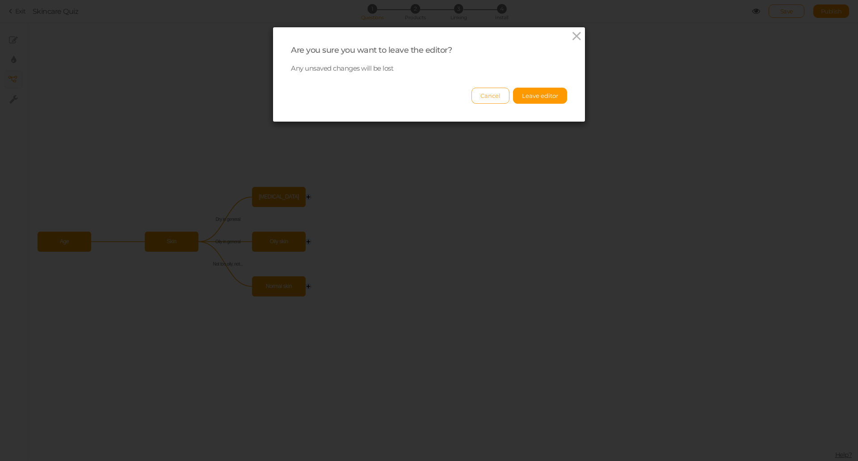
click at [485, 96] on button "Cancel" at bounding box center [491, 96] width 38 height 16
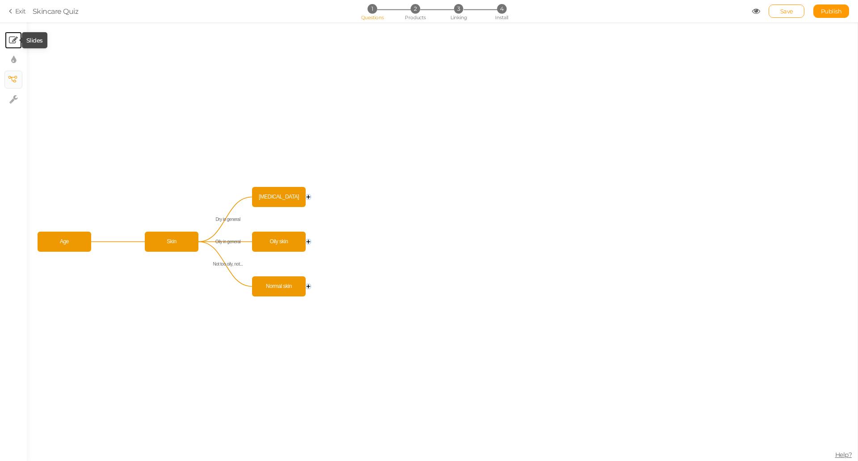
click at [17, 41] on icon at bounding box center [13, 40] width 9 height 9
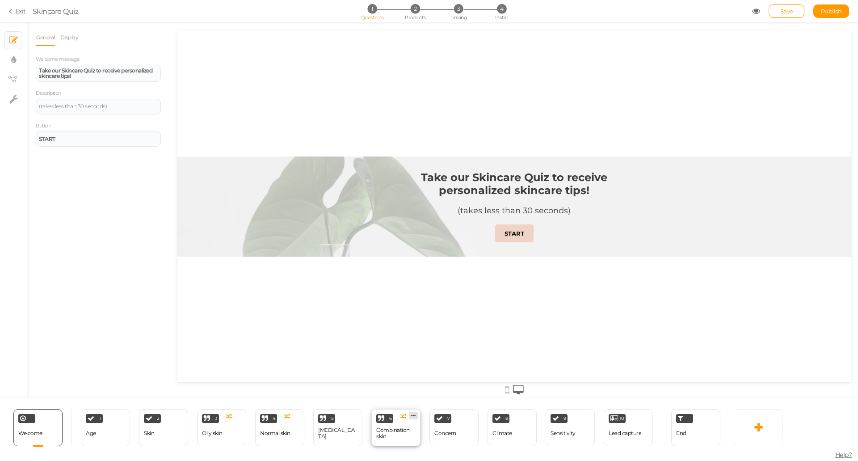
click at [413, 414] on icon at bounding box center [413, 415] width 5 height 7
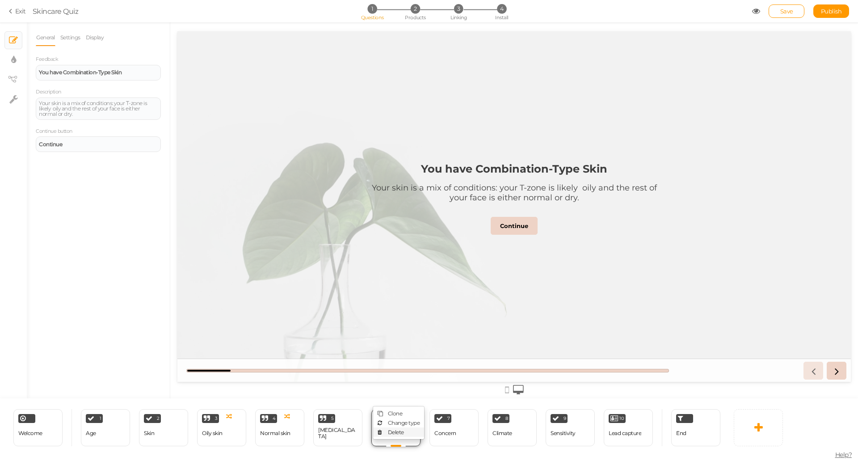
click at [394, 433] on span "Delete" at bounding box center [396, 432] width 16 height 7
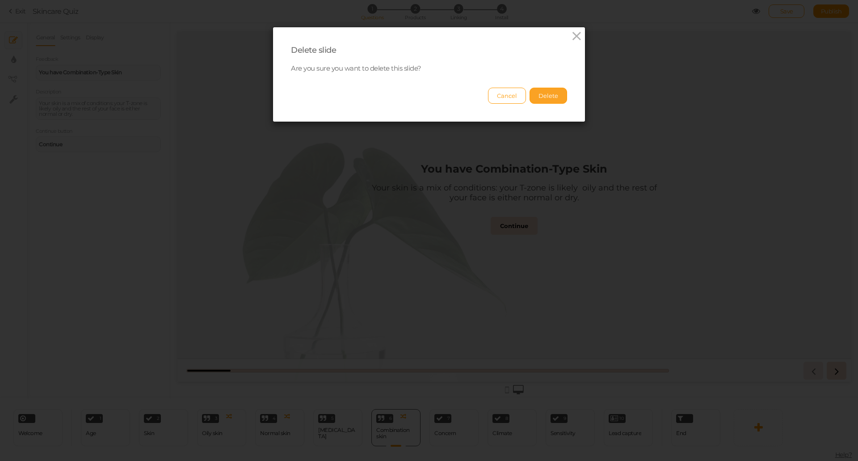
click at [542, 98] on button "Delete" at bounding box center [549, 96] width 38 height 16
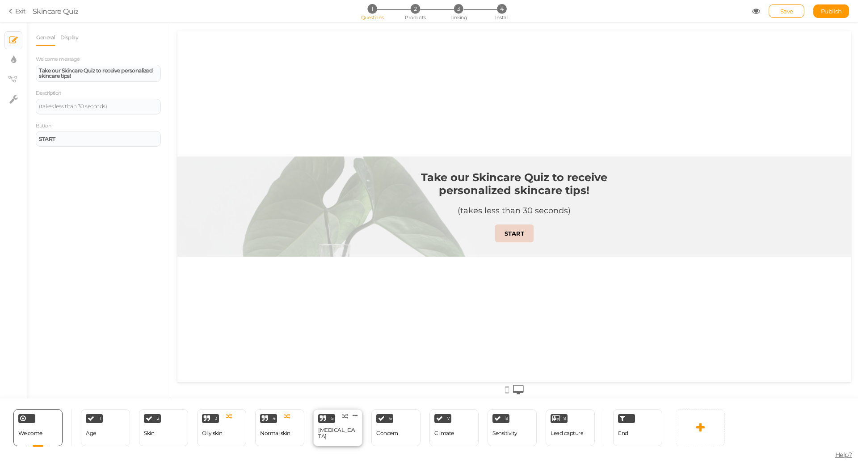
click at [330, 429] on div "[MEDICAL_DATA]" at bounding box center [337, 434] width 39 height 16
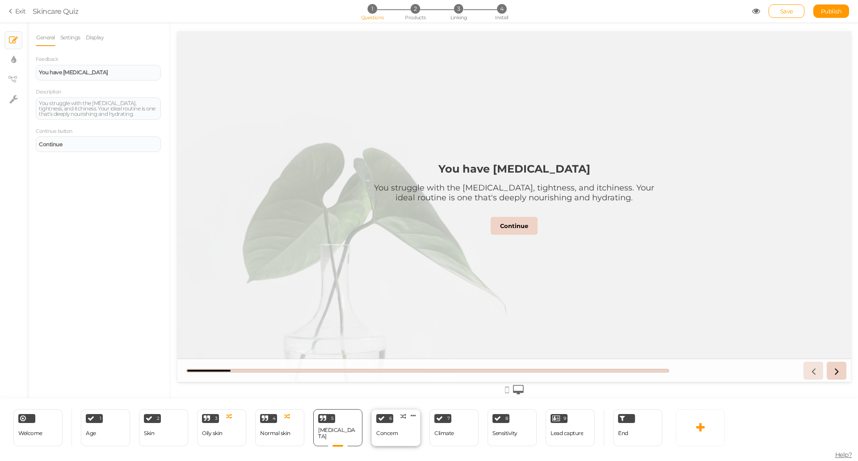
click at [386, 432] on div "Concern" at bounding box center [387, 433] width 22 height 6
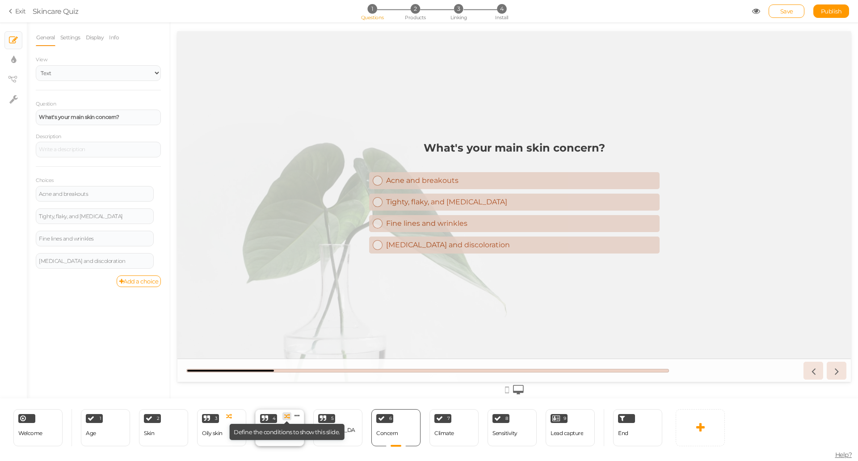
click at [287, 418] on icon at bounding box center [287, 416] width 6 height 6
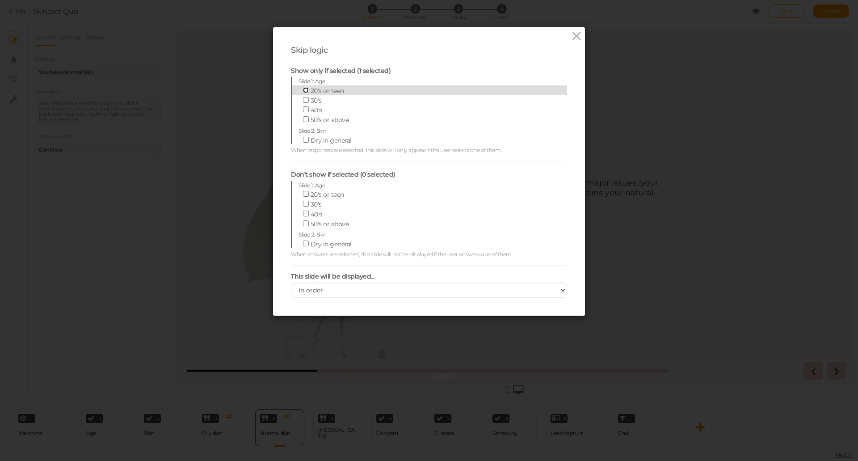
click at [303, 90] on input "20's or teen" at bounding box center [306, 90] width 6 height 6
checkbox input "true"
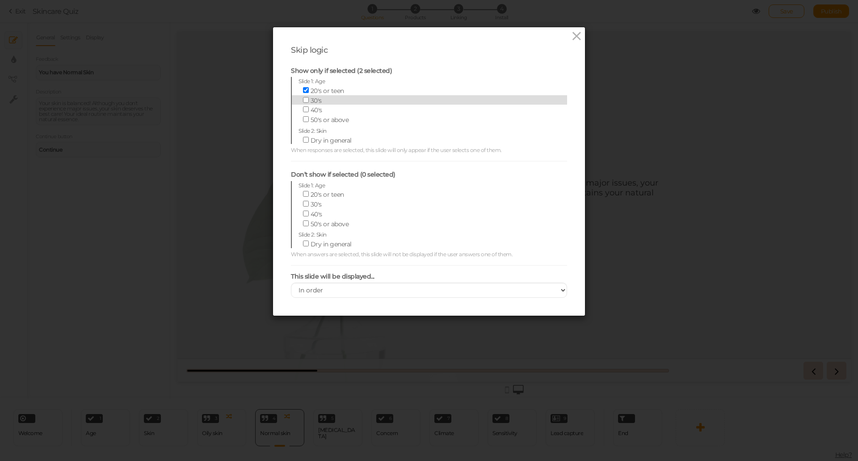
click at [302, 96] on label "30's" at bounding box center [423, 100] width 248 height 10
click at [303, 97] on input "30's" at bounding box center [306, 100] width 6 height 6
checkbox input "true"
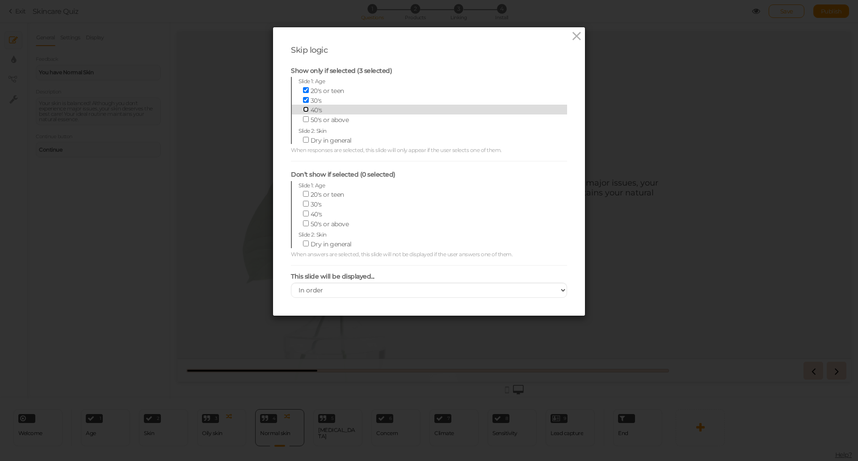
click at [303, 111] on input "40's" at bounding box center [306, 109] width 6 height 6
checkbox input "true"
click at [303, 117] on input "50's or above" at bounding box center [306, 119] width 6 height 6
click at [303, 114] on input "50's or above" at bounding box center [306, 117] width 6 height 6
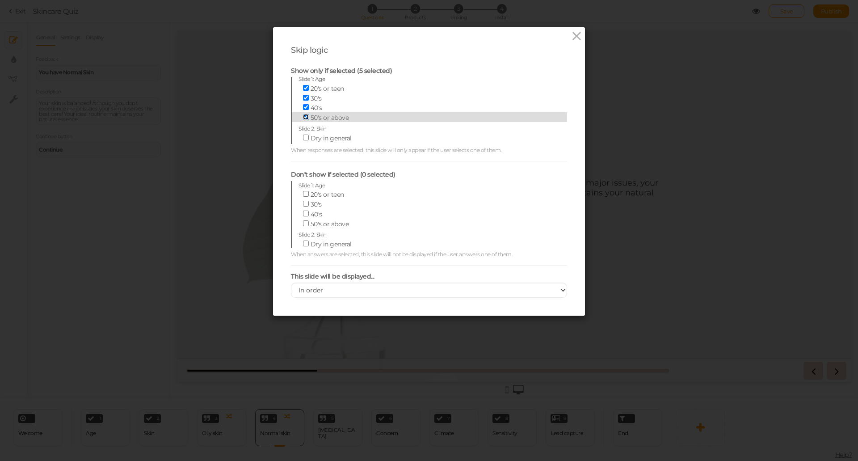
checkbox input "false"
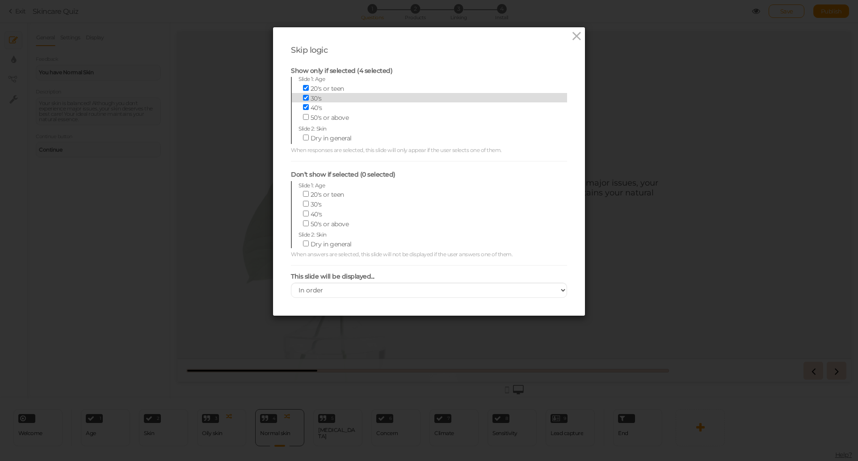
click at [303, 101] on span at bounding box center [307, 98] width 8 height 8
click at [303, 101] on input "30's" at bounding box center [306, 98] width 6 height 6
checkbox input "false"
click at [303, 108] on input "40's" at bounding box center [306, 107] width 6 height 6
checkbox input "false"
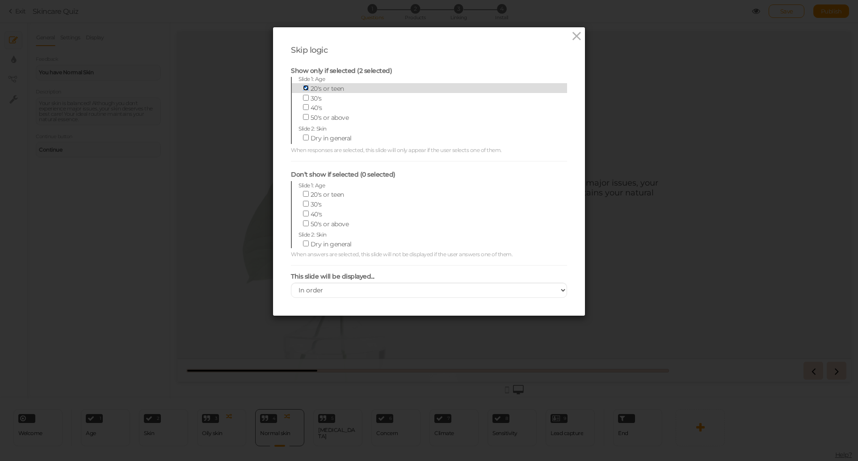
click at [304, 88] on input "20's or teen" at bounding box center [306, 88] width 6 height 6
checkbox input "false"
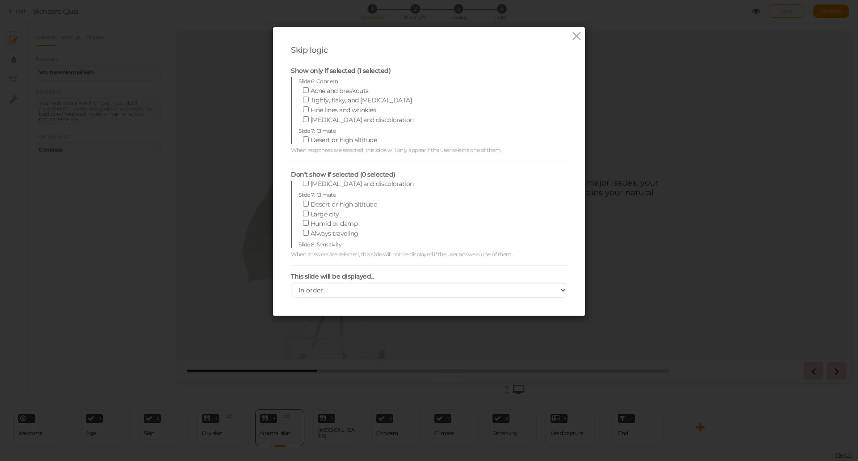
scroll to position [128, 0]
click at [122, 236] on div "Skip logic Show only if selected (1 selected) Slide 1: Age [DEMOGRAPHIC_DATA]'s…" at bounding box center [429, 230] width 858 height 461
click at [573, 34] on icon at bounding box center [576, 36] width 13 height 13
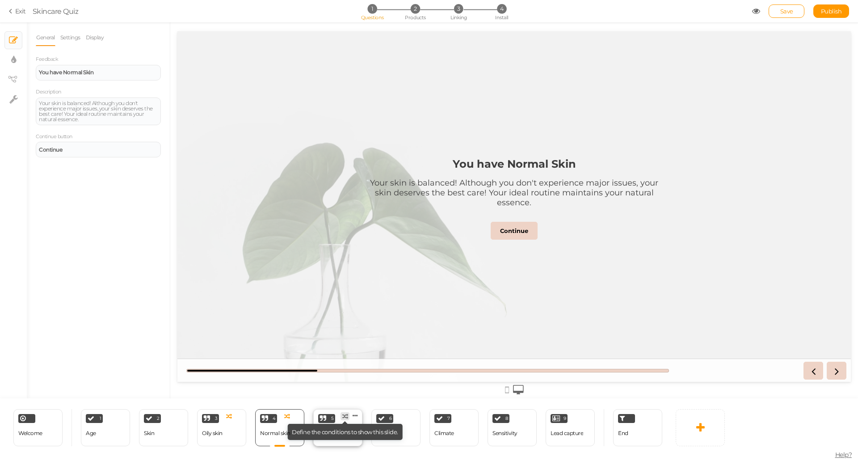
click at [347, 414] on icon at bounding box center [345, 416] width 6 height 6
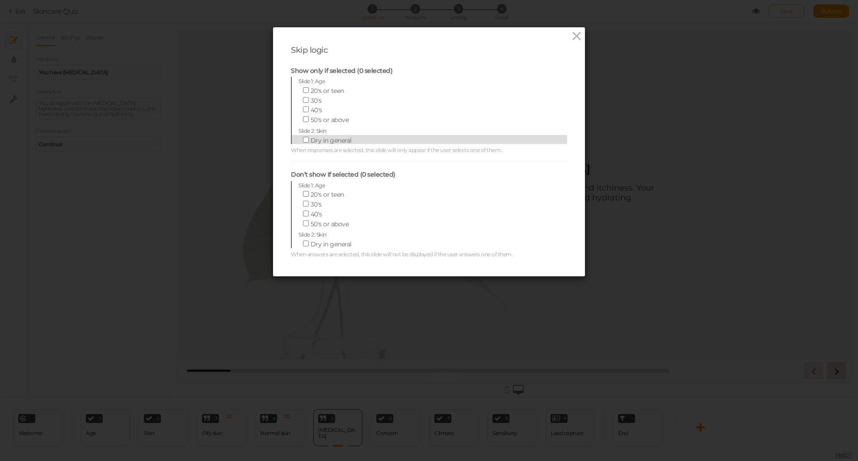
click at [337, 141] on span "Dry in general" at bounding box center [331, 140] width 41 height 8
click at [309, 141] on input "Dry in general" at bounding box center [306, 140] width 6 height 6
checkbox input "true"
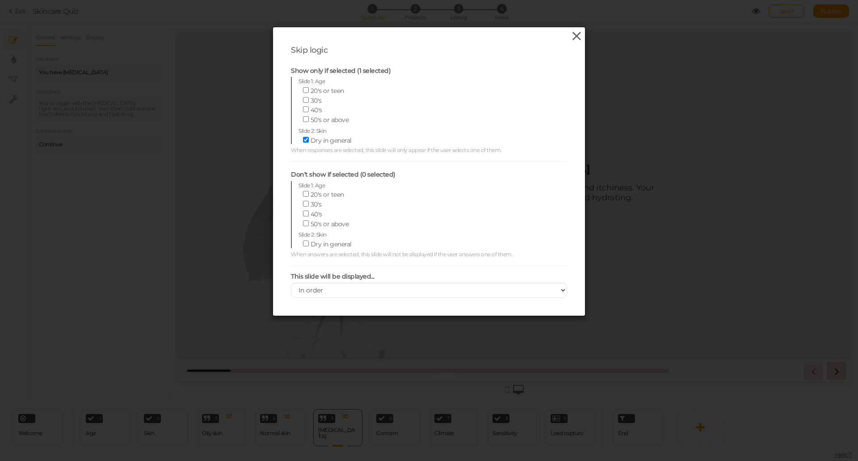
click at [570, 42] on icon at bounding box center [576, 36] width 13 height 13
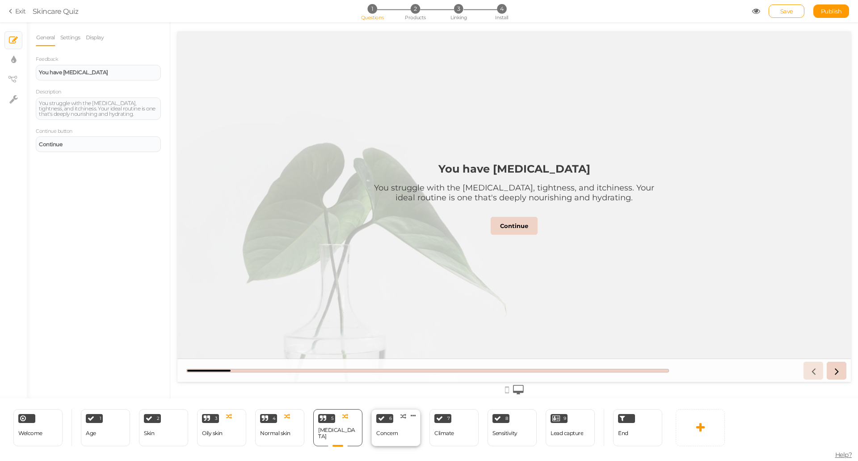
click at [399, 423] on div "6 Concern × Define the conditions to show this slide. Clone Change type Delete" at bounding box center [395, 427] width 49 height 37
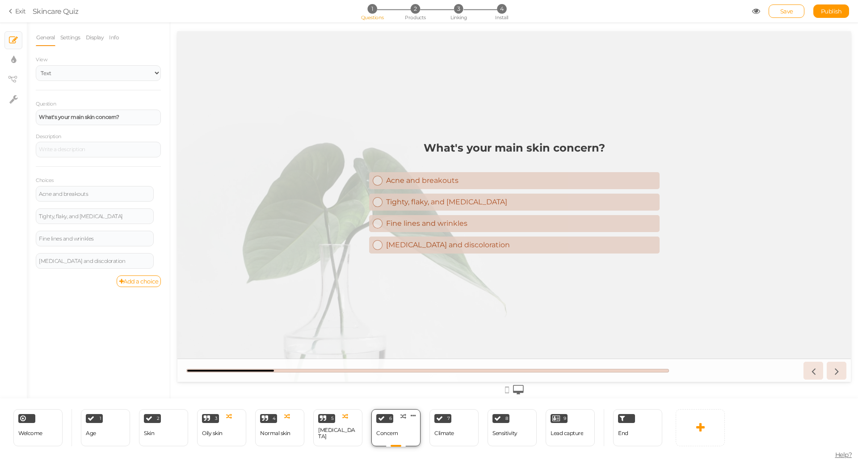
scroll to position [0, 0]
click at [447, 428] on div "Climate" at bounding box center [444, 434] width 20 height 16
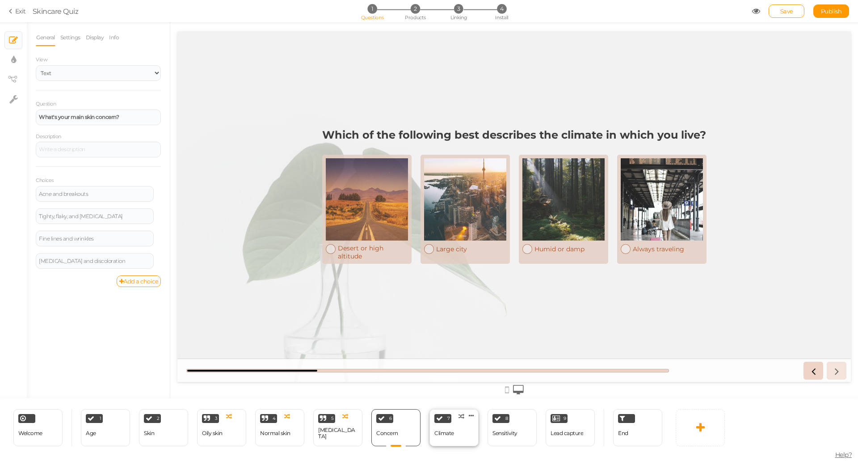
select select "2"
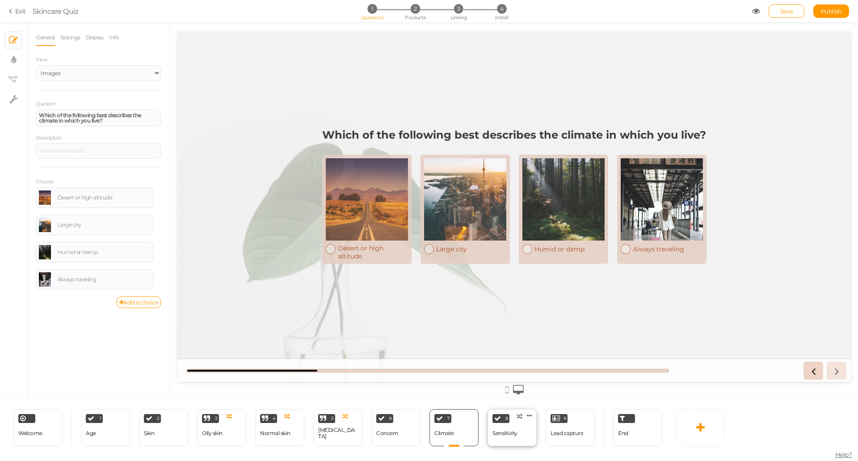
click at [510, 420] on div "8 Sensitivity × Define the conditions to show this slide. Clone Change type Del…" at bounding box center [512, 427] width 49 height 37
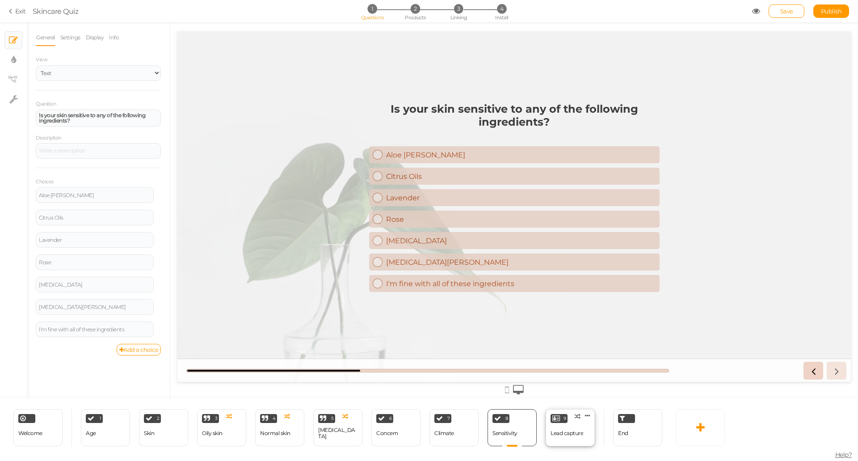
click at [568, 426] on div "Lead capture" at bounding box center [567, 434] width 33 height 16
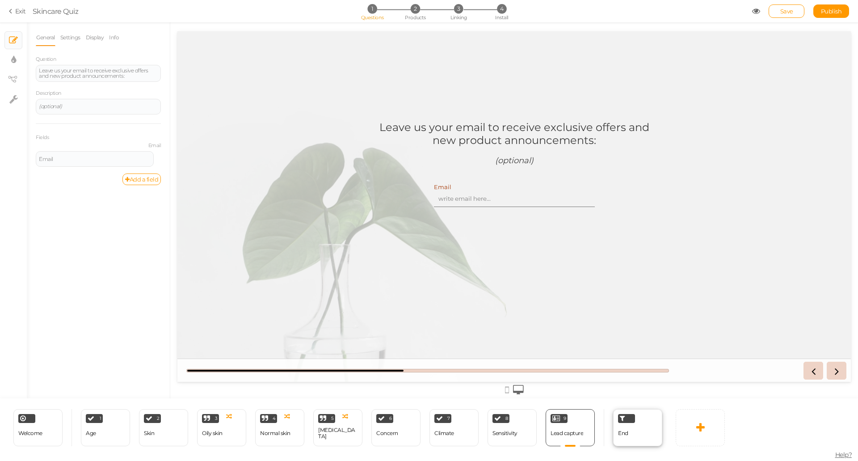
click at [628, 426] on div "End" at bounding box center [637, 427] width 49 height 37
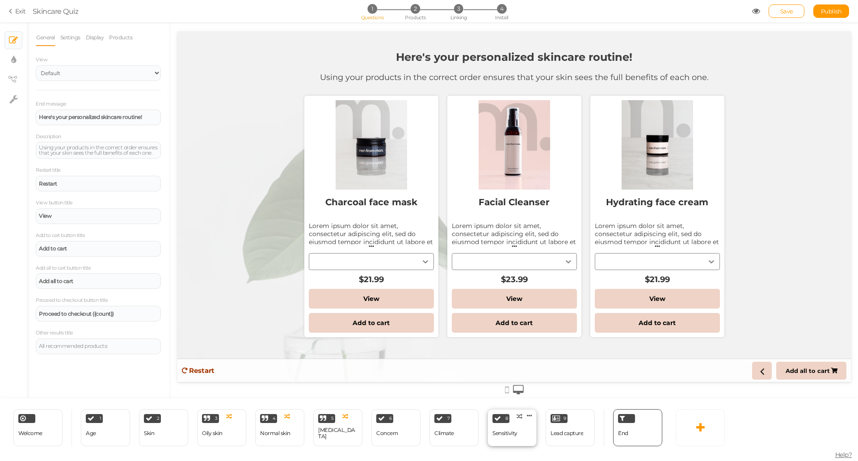
click at [516, 427] on div "Sensitivity" at bounding box center [505, 434] width 25 height 16
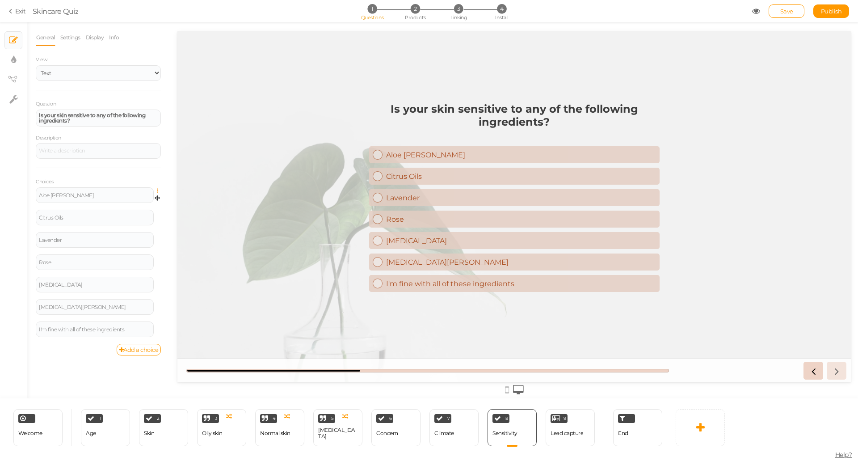
click at [159, 191] on icon at bounding box center [160, 190] width 6 height 5
click at [429, 155] on div "Aloe [PERSON_NAME]" at bounding box center [521, 155] width 270 height 8
click at [158, 195] on icon at bounding box center [157, 199] width 5 height 8
click at [158, 189] on icon at bounding box center [160, 190] width 6 height 5
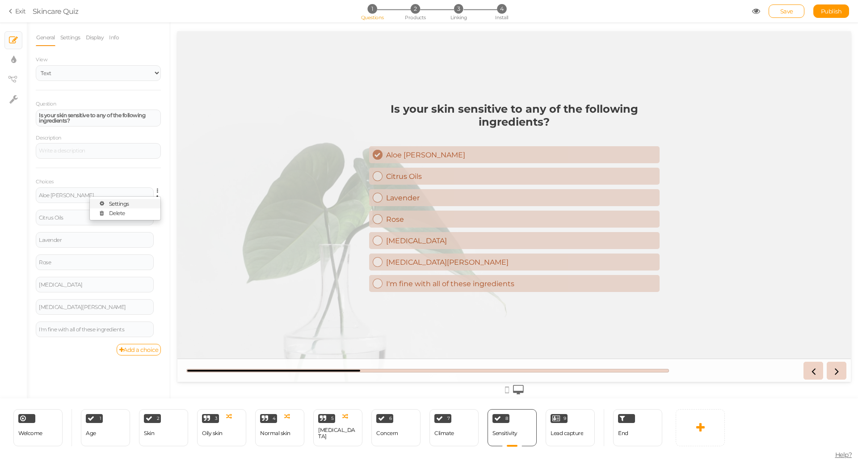
click at [138, 200] on link "Settings" at bounding box center [125, 203] width 71 height 9
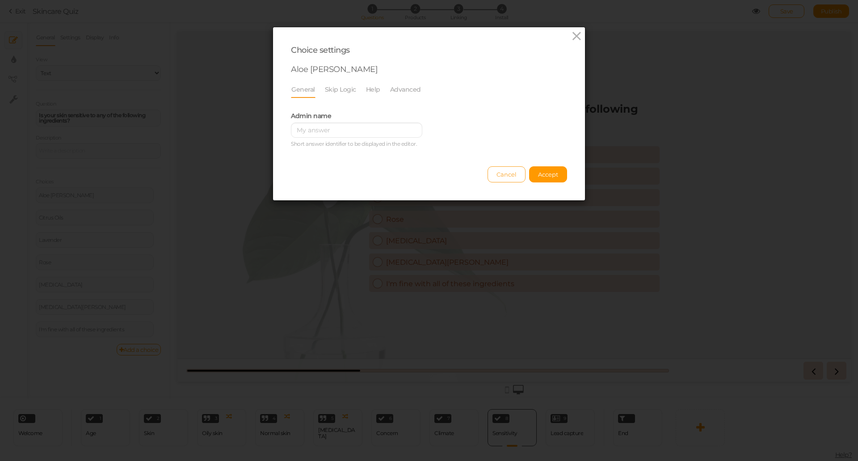
click at [509, 169] on button "Cancel" at bounding box center [507, 174] width 38 height 16
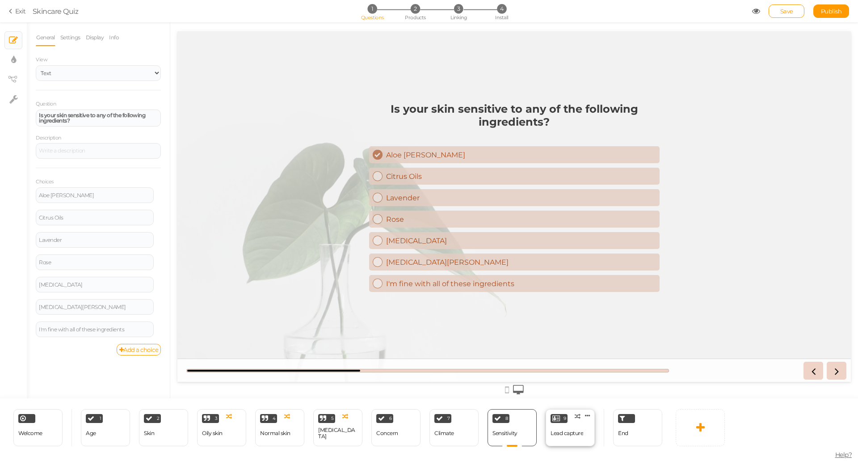
click at [556, 418] on icon at bounding box center [557, 418] width 8 height 7
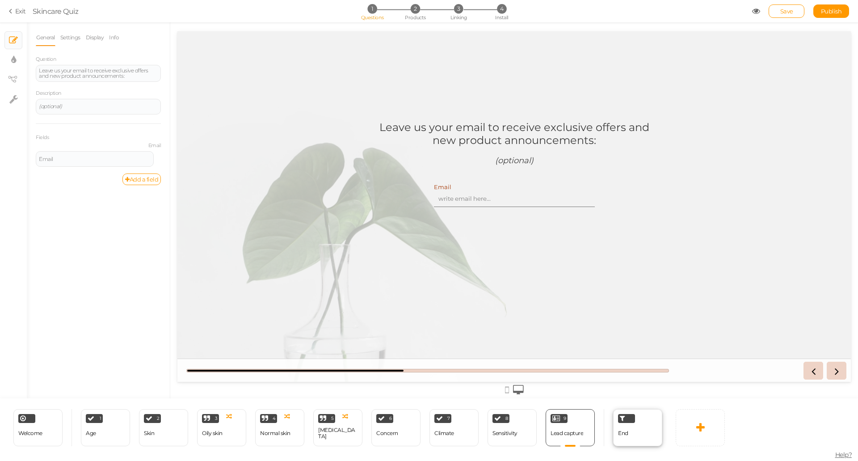
click at [639, 424] on div "End" at bounding box center [637, 427] width 49 height 37
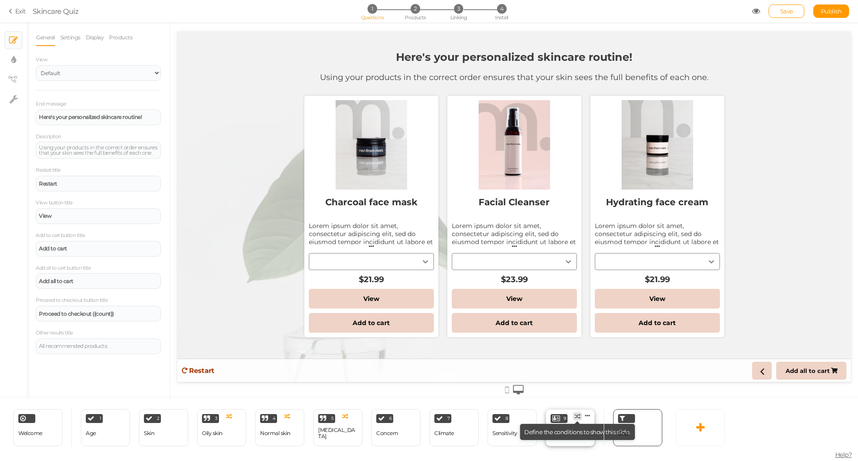
click at [576, 414] on icon at bounding box center [578, 416] width 6 height 6
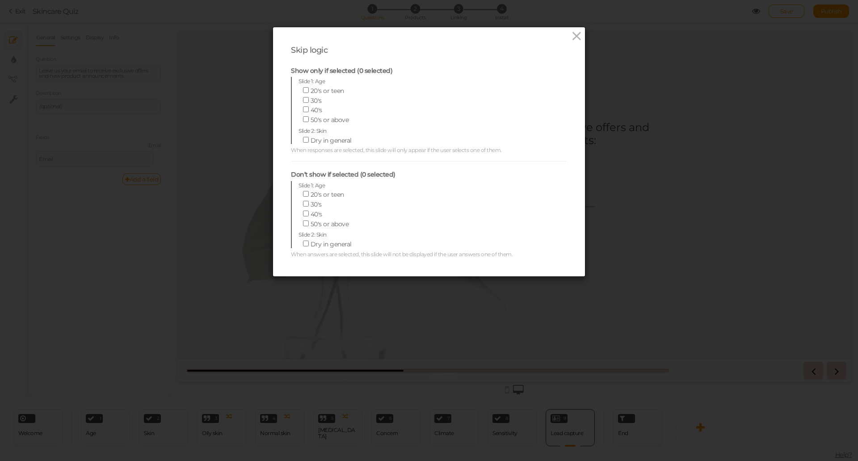
scroll to position [198, 0]
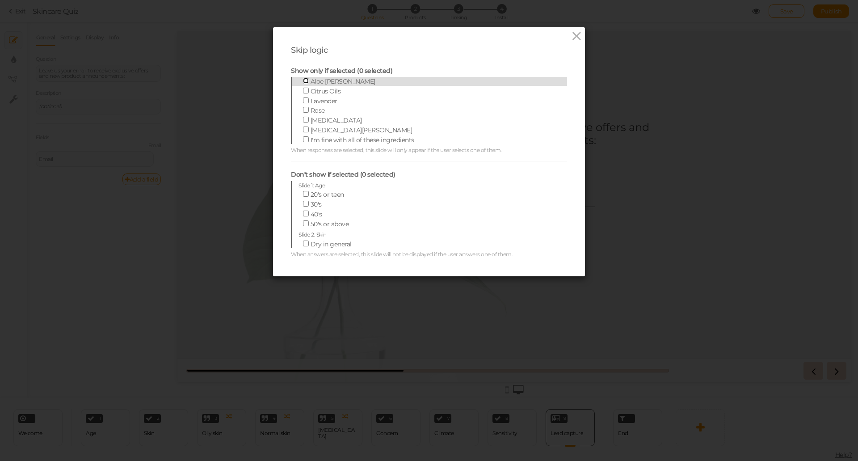
click at [303, 78] on input "Aloe [PERSON_NAME]" at bounding box center [306, 81] width 6 height 6
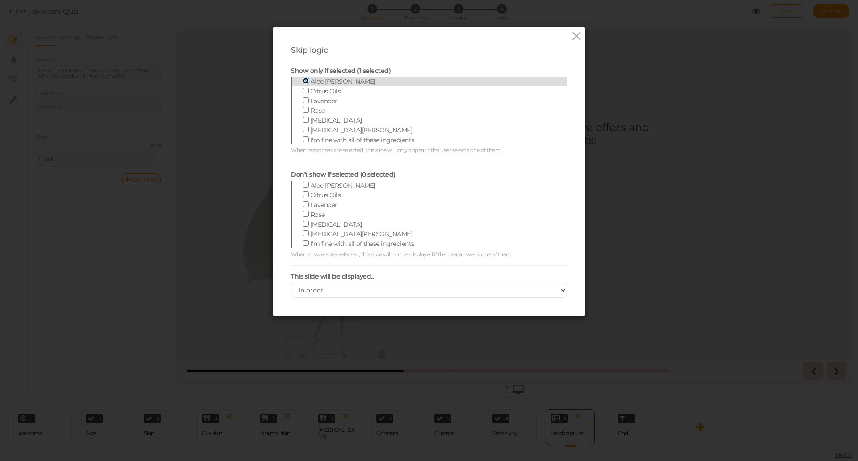
click at [303, 83] on input "Aloe [PERSON_NAME]" at bounding box center [306, 81] width 6 height 6
checkbox input "false"
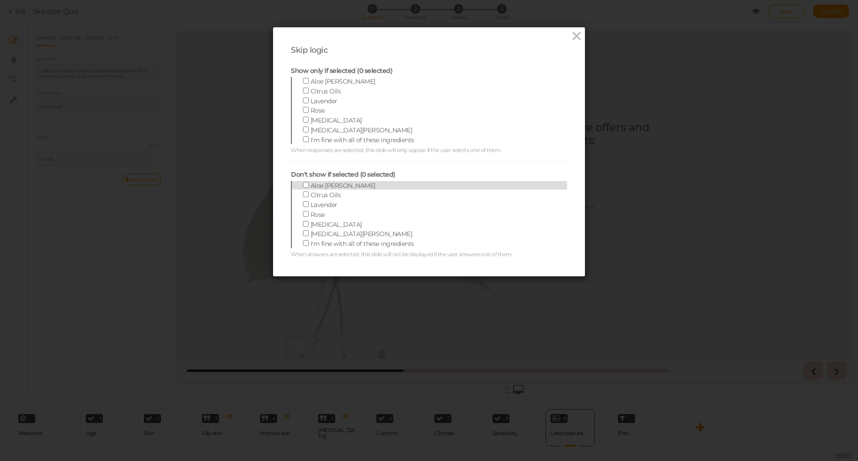
click at [303, 189] on span at bounding box center [307, 185] width 8 height 8
click at [303, 188] on input "Aloe [PERSON_NAME]" at bounding box center [306, 185] width 6 height 6
checkbox input "true"
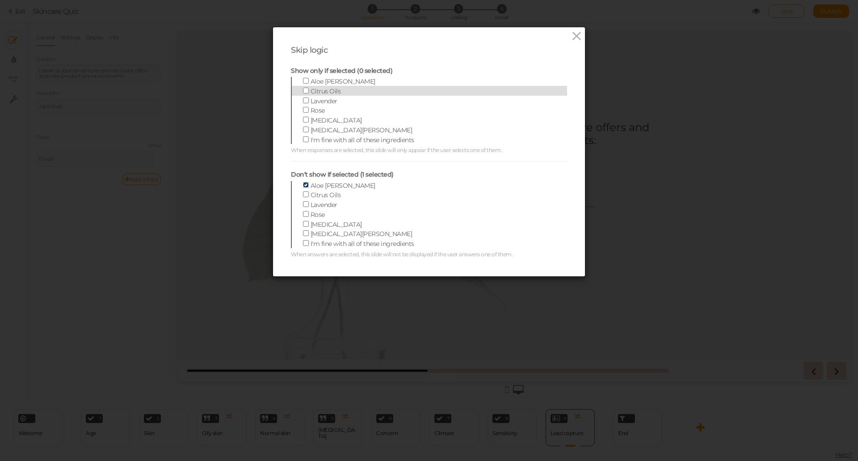
scroll to position [0, 0]
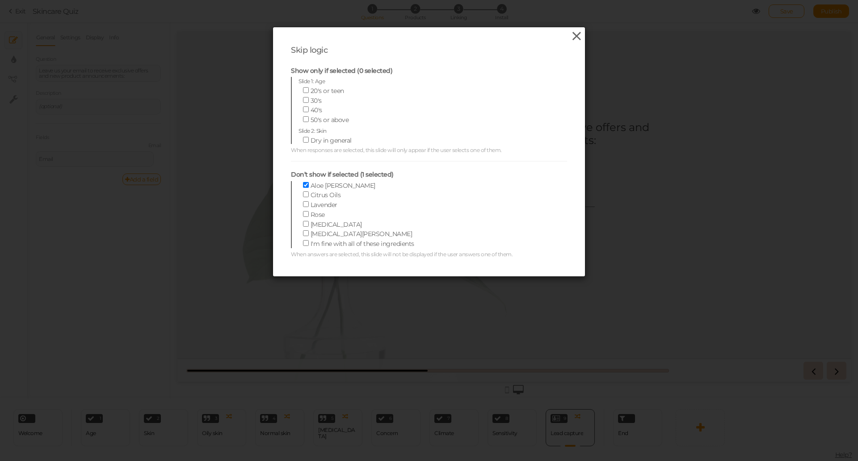
click at [573, 36] on icon at bounding box center [576, 36] width 13 height 13
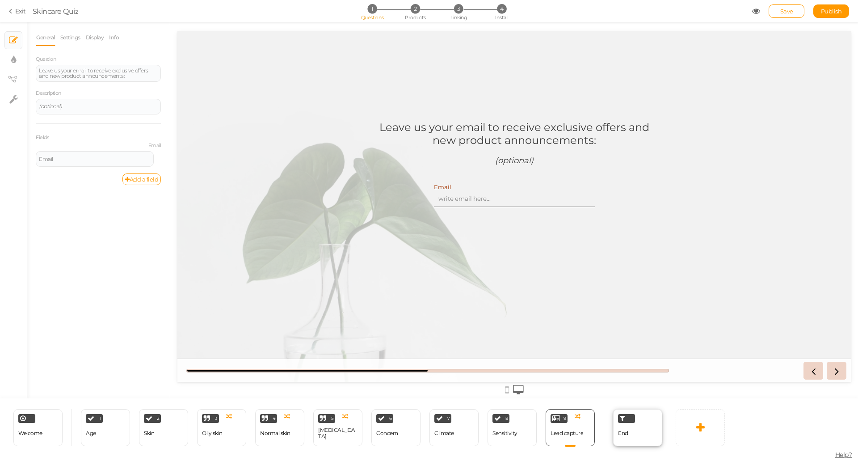
click at [626, 428] on div "End" at bounding box center [623, 434] width 10 height 16
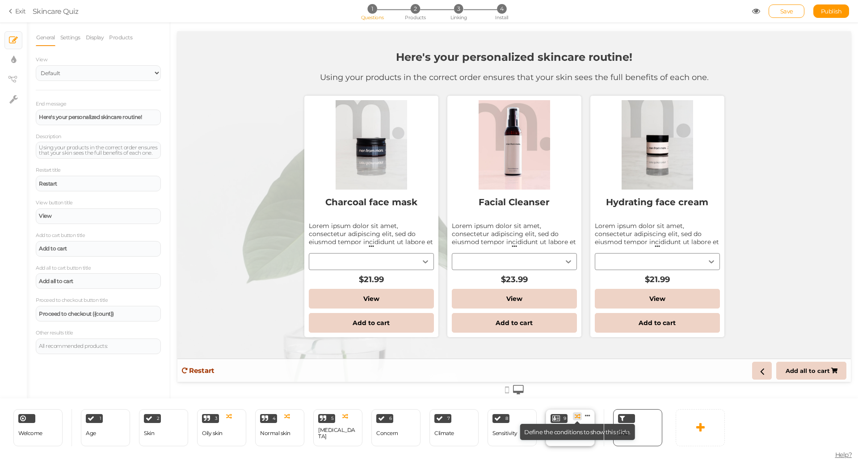
click at [578, 416] on icon at bounding box center [578, 416] width 6 height 6
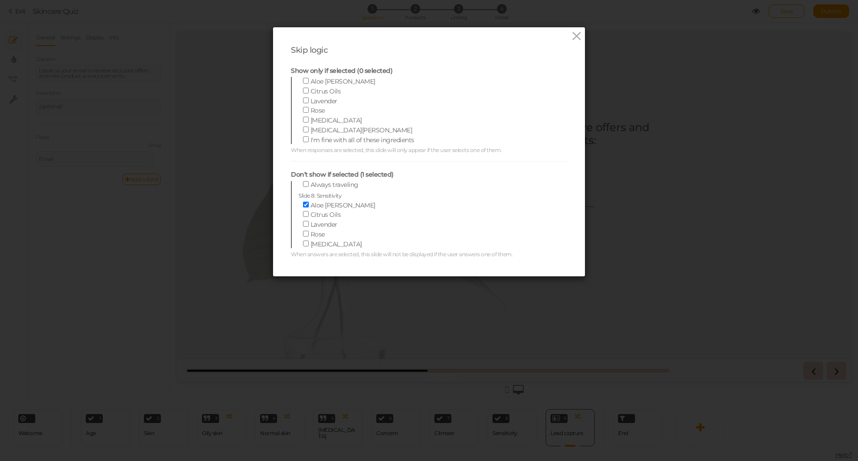
scroll to position [198, 0]
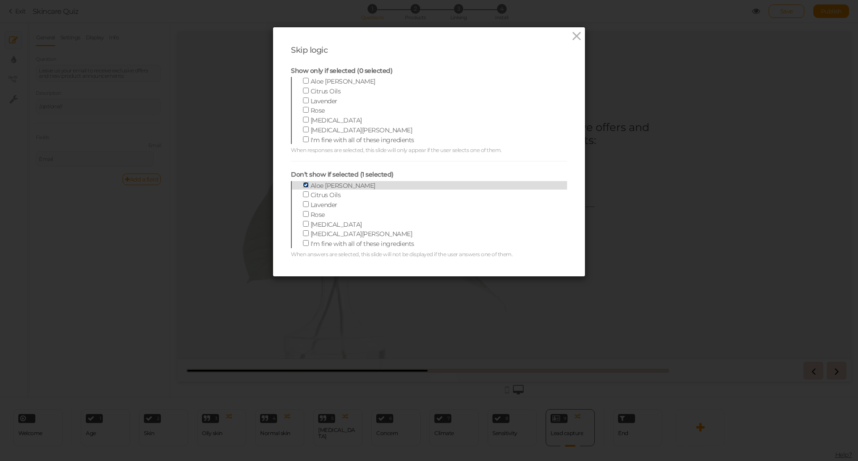
click at [304, 185] on input "Aloe [PERSON_NAME]" at bounding box center [306, 185] width 6 height 6
checkbox input "false"
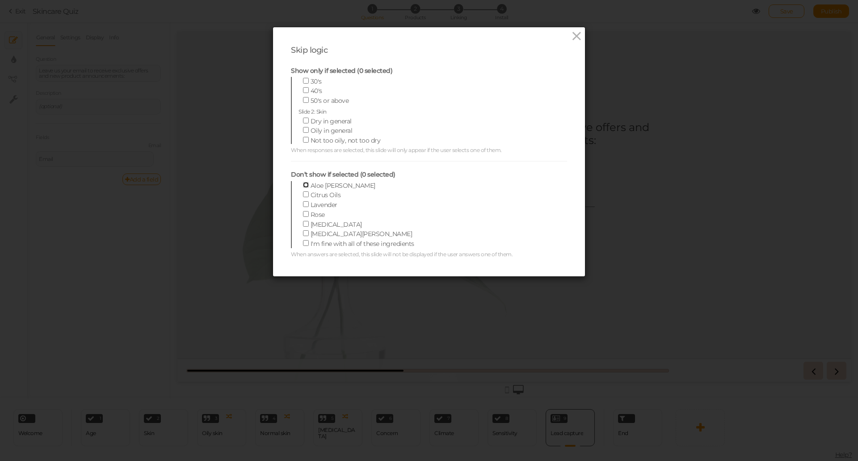
scroll to position [0, 0]
click at [575, 39] on icon at bounding box center [576, 36] width 13 height 13
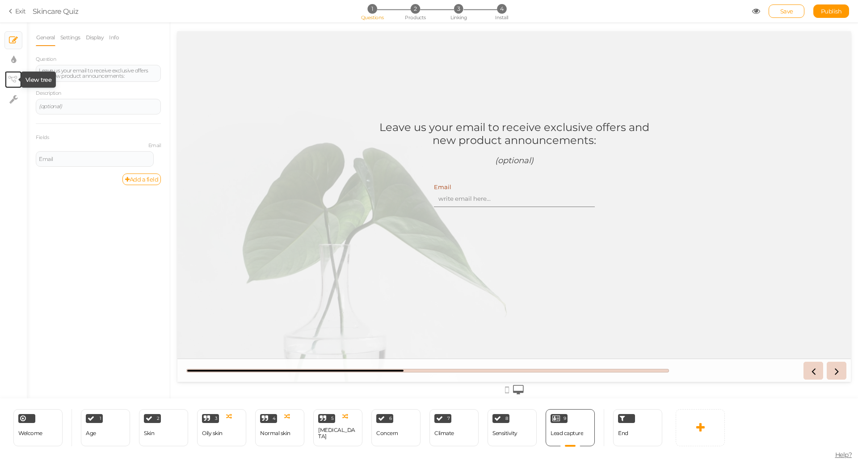
click at [14, 75] on tip-cont at bounding box center [13, 79] width 7 height 11
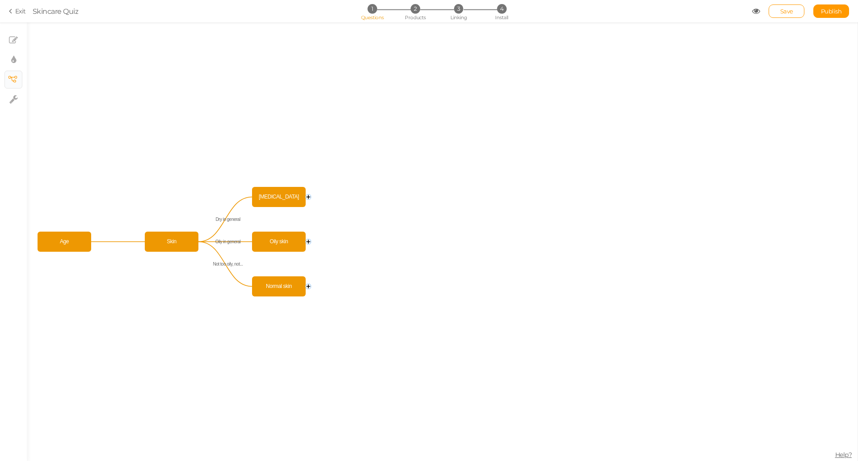
click at [309, 242] on circle at bounding box center [308, 241] width 5 height 5
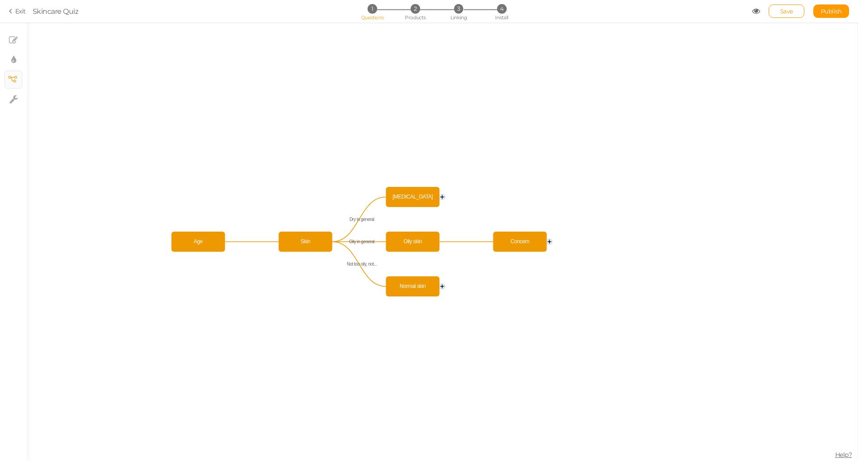
click at [549, 242] on circle at bounding box center [549, 241] width 5 height 5
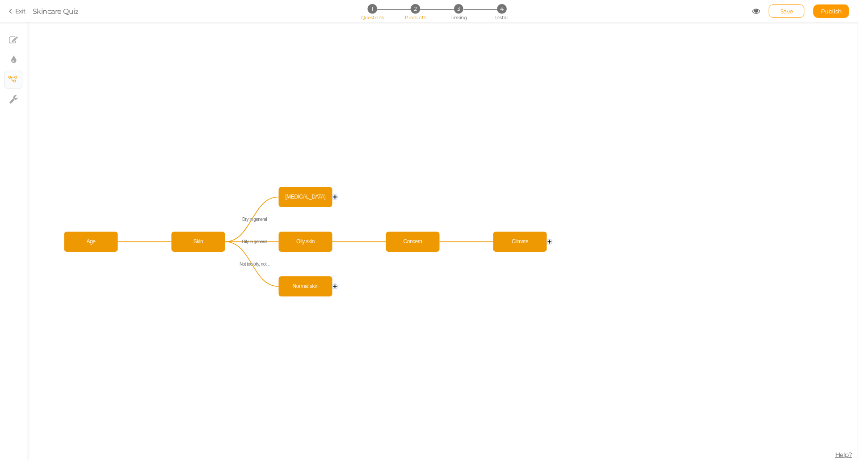
click at [414, 7] on span "2" at bounding box center [415, 8] width 9 height 9
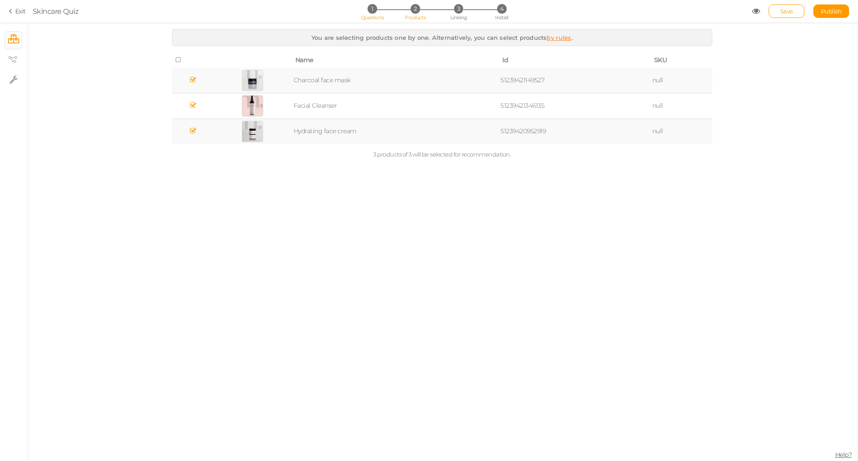
click at [374, 8] on span "1" at bounding box center [371, 8] width 9 height 9
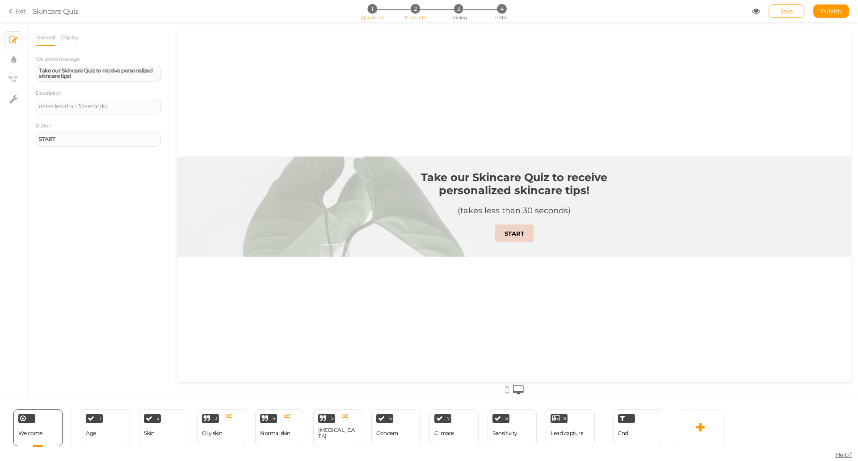
click at [419, 7] on span "2" at bounding box center [415, 8] width 9 height 9
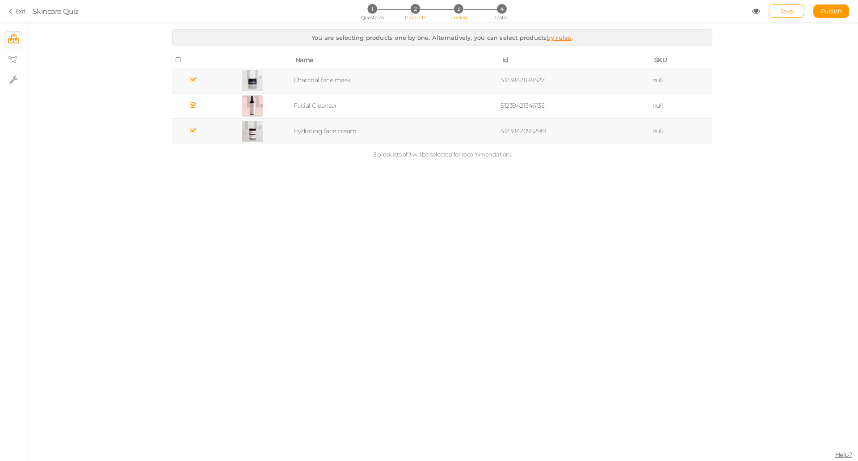
click at [460, 17] on span "Linking" at bounding box center [459, 17] width 16 height 6
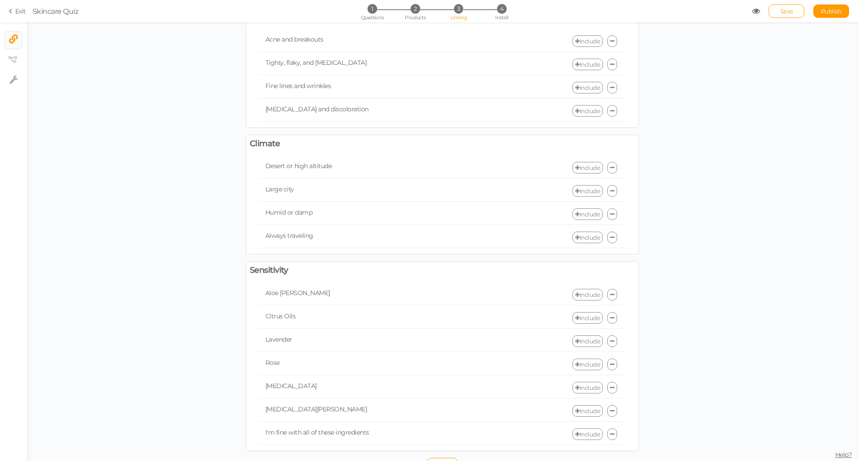
scroll to position [299, 0]
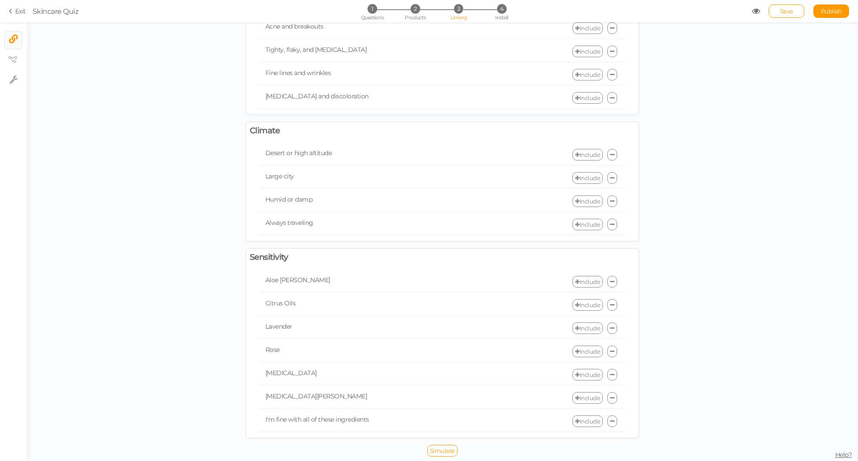
click at [610, 281] on icon at bounding box center [612, 282] width 4 height 6
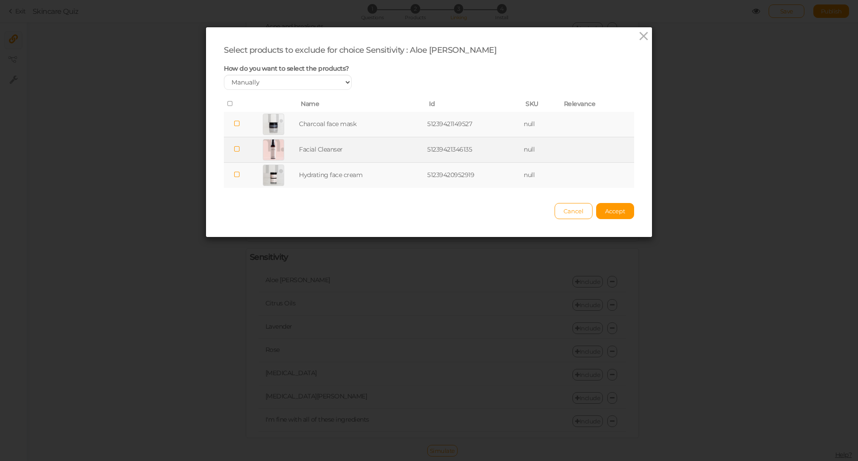
click at [232, 154] on td at bounding box center [236, 149] width 25 height 25
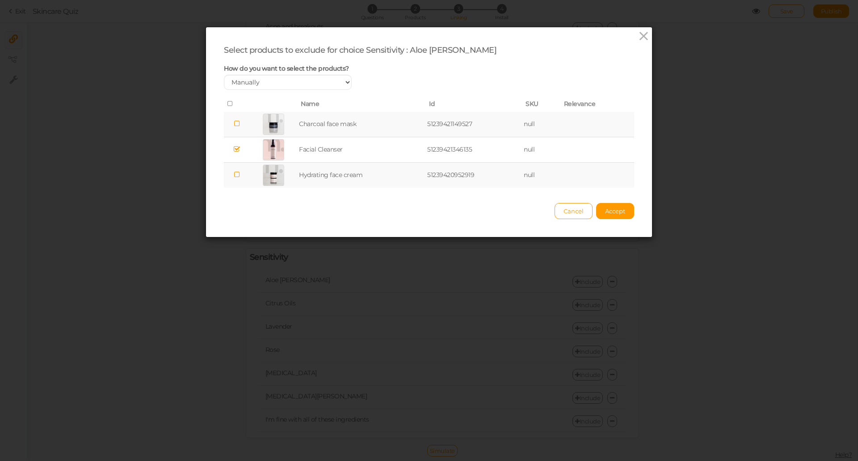
click at [234, 123] on icon at bounding box center [237, 123] width 6 height 7
click at [607, 207] on button "Accept" at bounding box center [615, 211] width 38 height 16
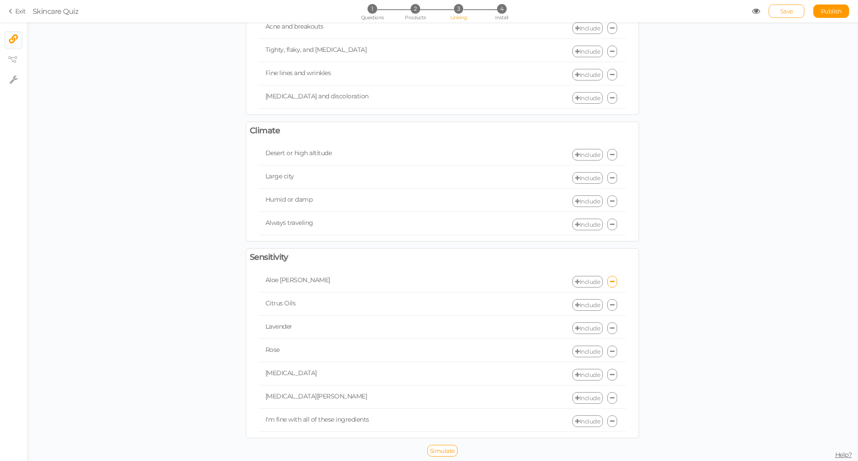
click at [797, 11] on link "Save" at bounding box center [787, 10] width 36 height 13
click at [822, 11] on span "Publish" at bounding box center [831, 11] width 21 height 7
click at [502, 9] on span "4" at bounding box center [501, 8] width 9 height 9
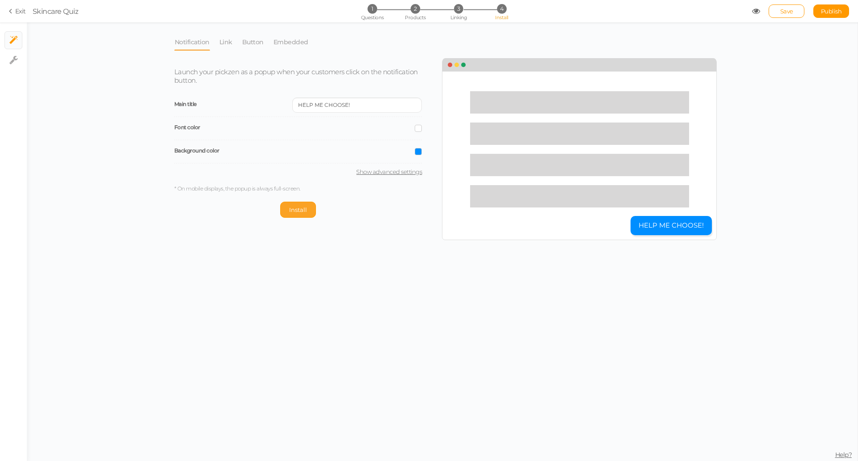
click at [304, 208] on span "Install" at bounding box center [298, 209] width 18 height 7
click at [253, 42] on link "Button" at bounding box center [253, 42] width 22 height 17
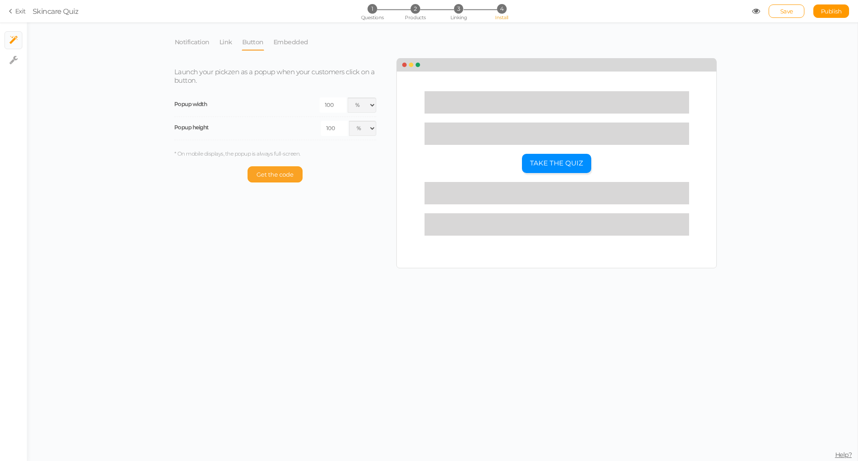
click at [279, 176] on span "Get the code" at bounding box center [275, 174] width 37 height 7
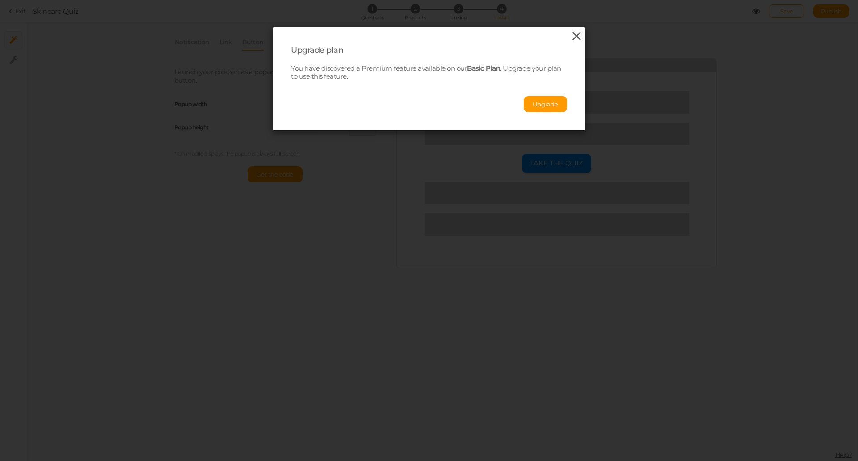
click at [570, 38] on icon at bounding box center [576, 36] width 13 height 13
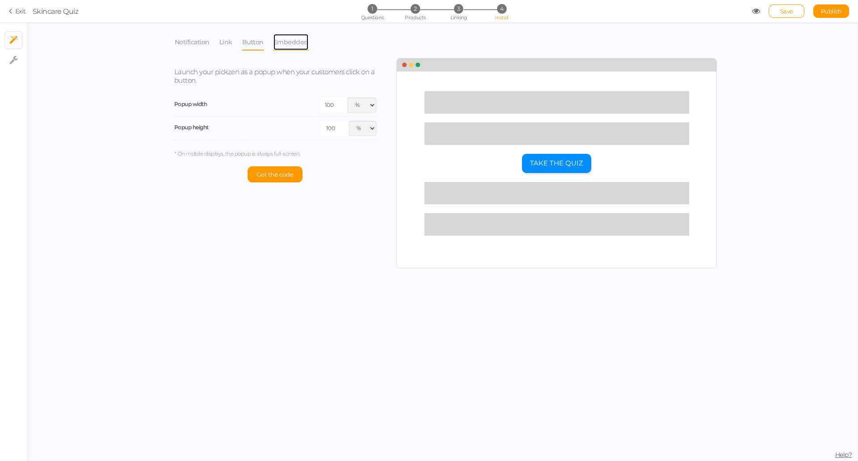
click at [280, 45] on link "Embedded" at bounding box center [291, 42] width 36 height 17
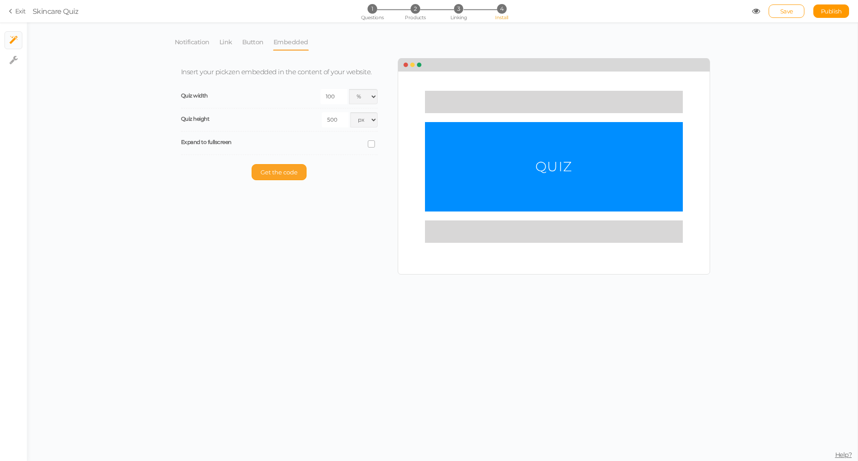
click at [287, 171] on span "Get the code" at bounding box center [279, 172] width 37 height 7
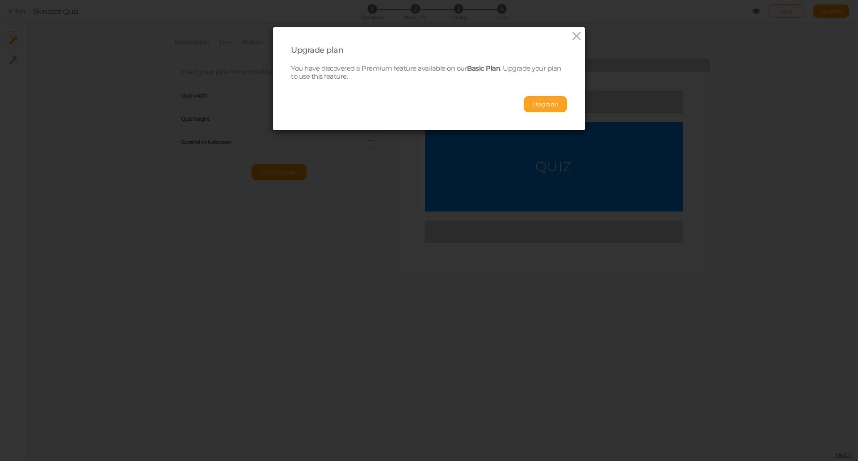
click at [544, 103] on button "Upgrade" at bounding box center [545, 104] width 43 height 16
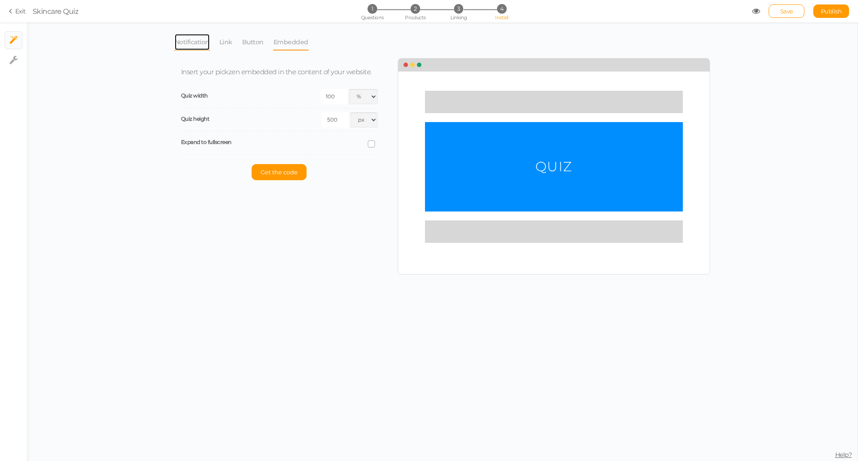
click at [199, 46] on link "Notification" at bounding box center [192, 42] width 36 height 17
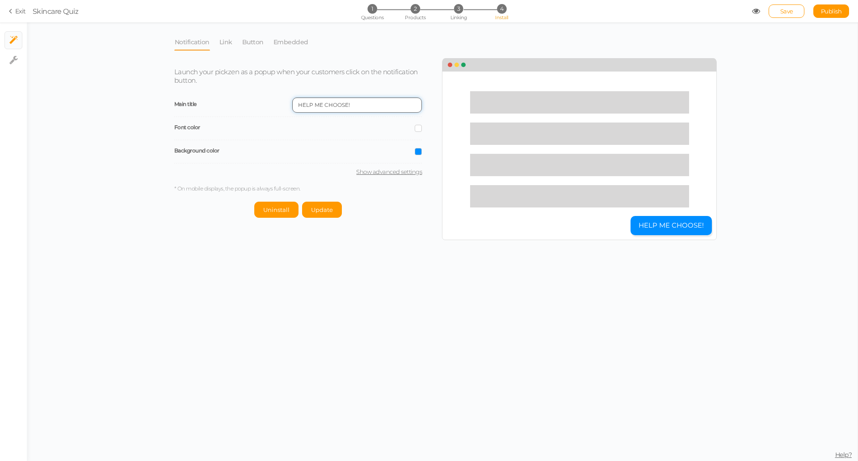
click at [345, 106] on input "HELP ME CHOOSE!" at bounding box center [357, 104] width 130 height 15
click at [305, 194] on div "Launch your pickzen as a popup when your customers click on the notification bu…" at bounding box center [305, 138] width 275 height 159
click at [380, 170] on link "Show advanced settings" at bounding box center [298, 171] width 248 height 7
select select "pct"
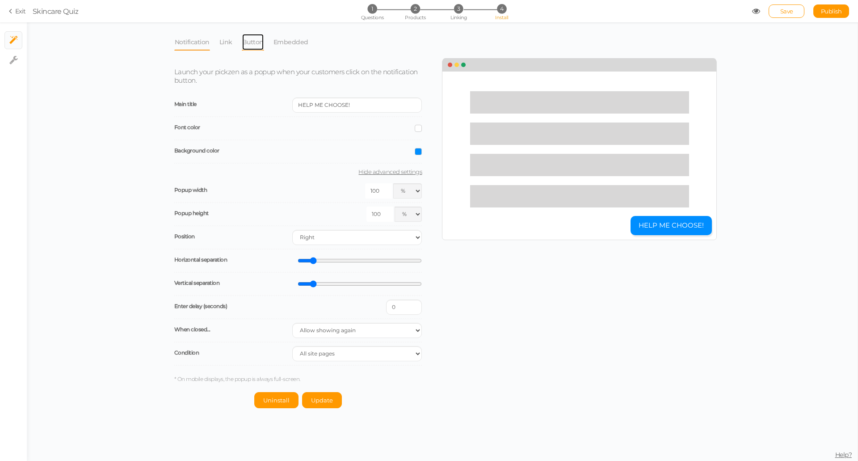
click at [255, 41] on link "Button" at bounding box center [253, 42] width 22 height 17
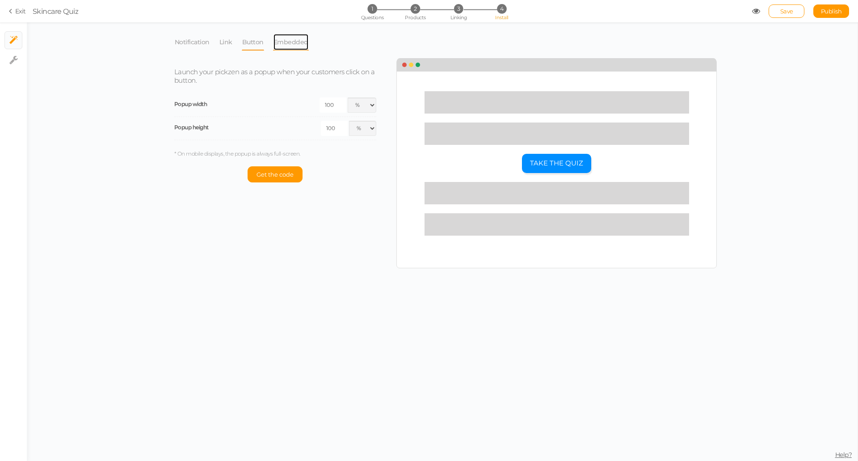
click at [285, 43] on link "Embedded" at bounding box center [291, 42] width 36 height 17
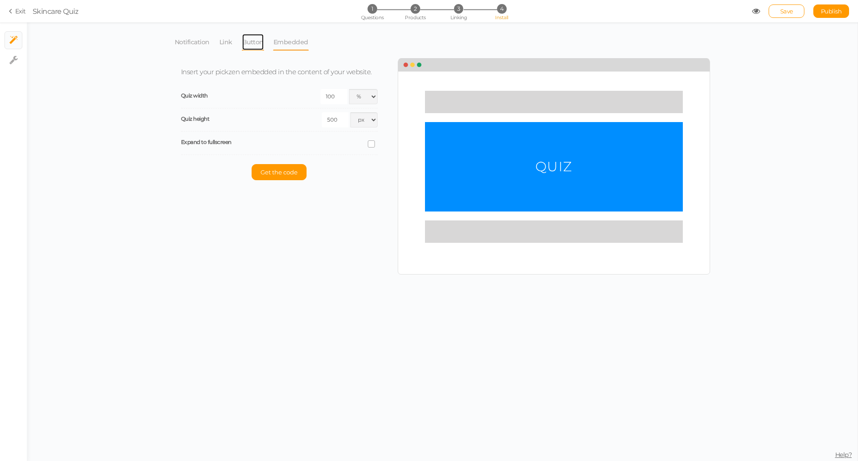
click at [254, 40] on link "Button" at bounding box center [253, 42] width 22 height 17
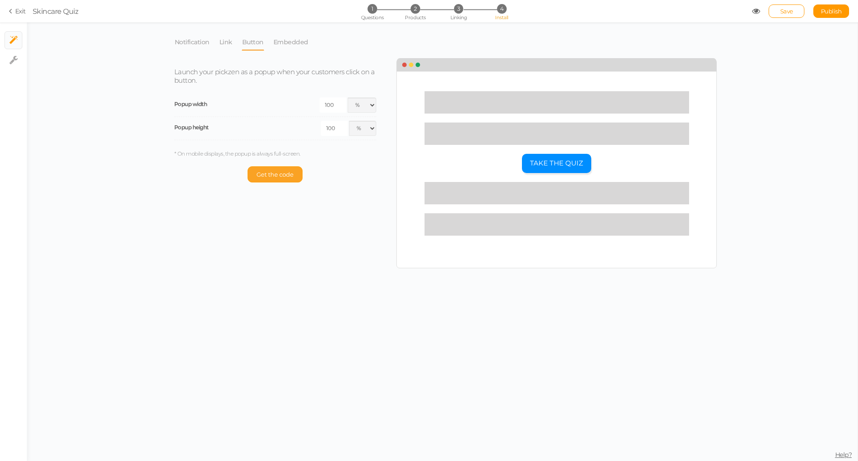
click at [278, 171] on span "Get the code" at bounding box center [275, 174] width 37 height 7
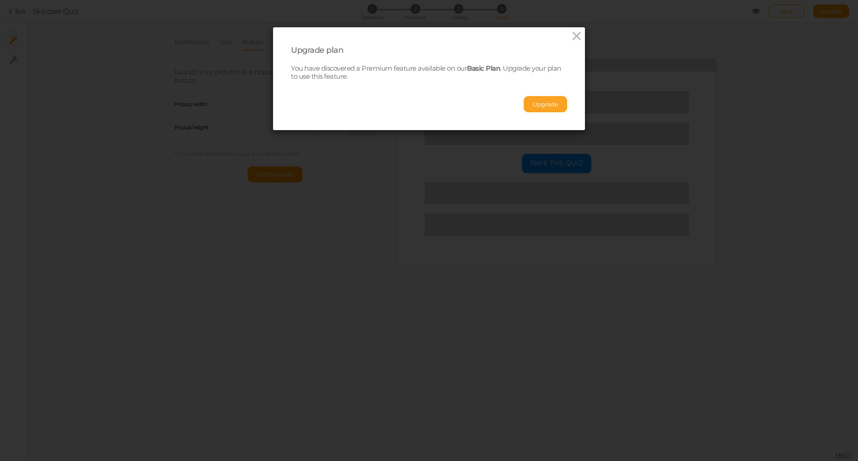
click at [536, 104] on button "Upgrade" at bounding box center [545, 104] width 43 height 16
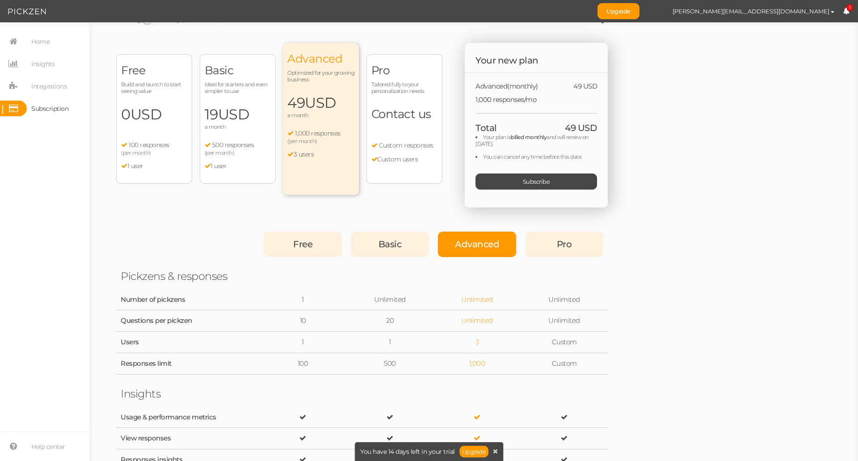
scroll to position [15, 0]
click at [257, 135] on div "Basic Ideal for starters and even simpler to use 19 USD a month 500 responses (…" at bounding box center [238, 120] width 76 height 130
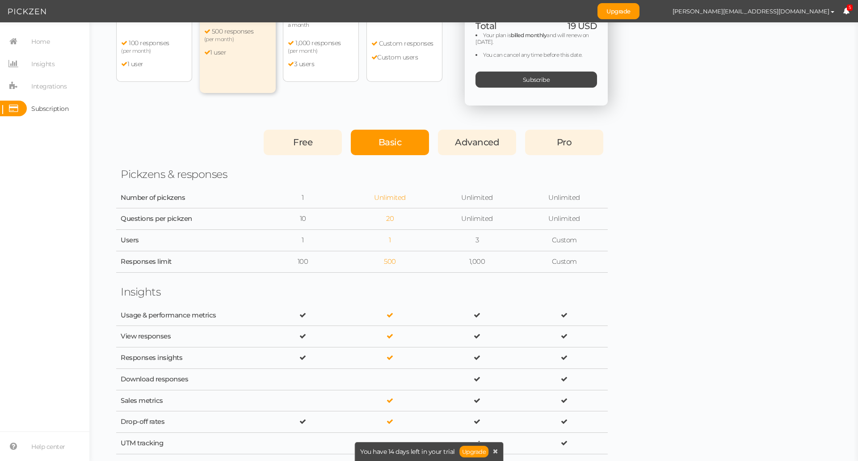
scroll to position [0, 0]
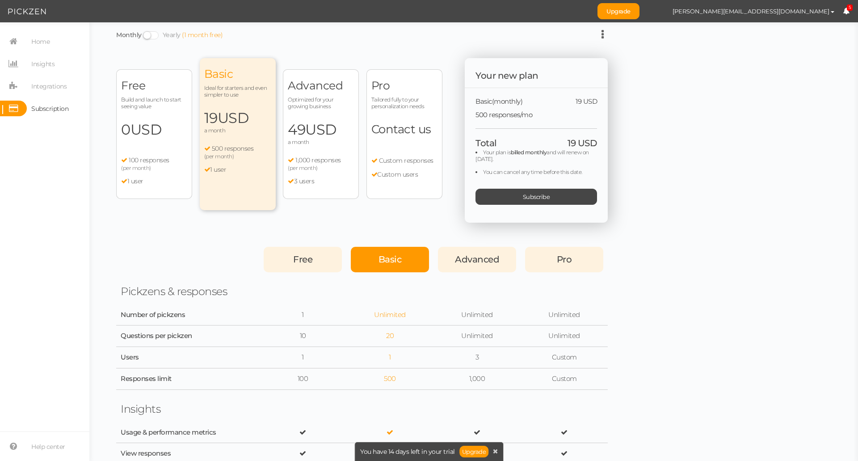
click at [333, 158] on span "1,000 responses" at bounding box center [318, 160] width 46 height 8
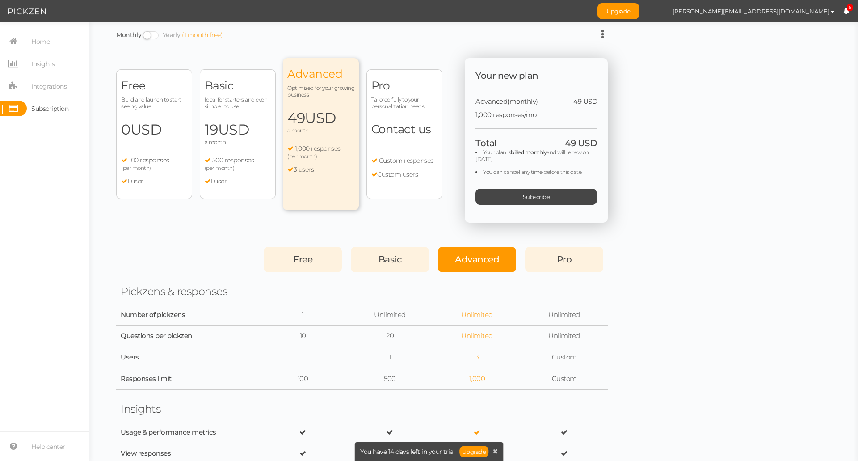
click at [150, 34] on span at bounding box center [151, 35] width 16 height 8
click at [0, 0] on input "Monthly Yearly (1 month free)" at bounding box center [0, 0] width 0 height 0
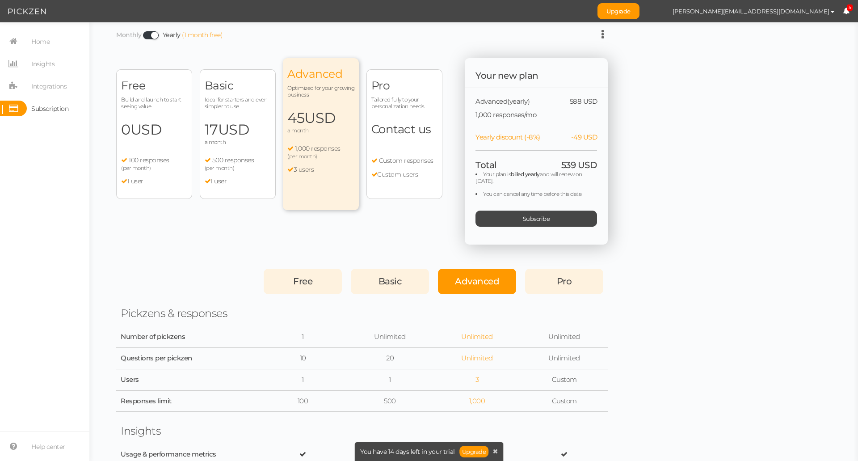
click at [150, 36] on span at bounding box center [151, 35] width 16 height 8
click at [0, 0] on input "Monthly Yearly (1 month free)" at bounding box center [0, 0] width 0 height 0
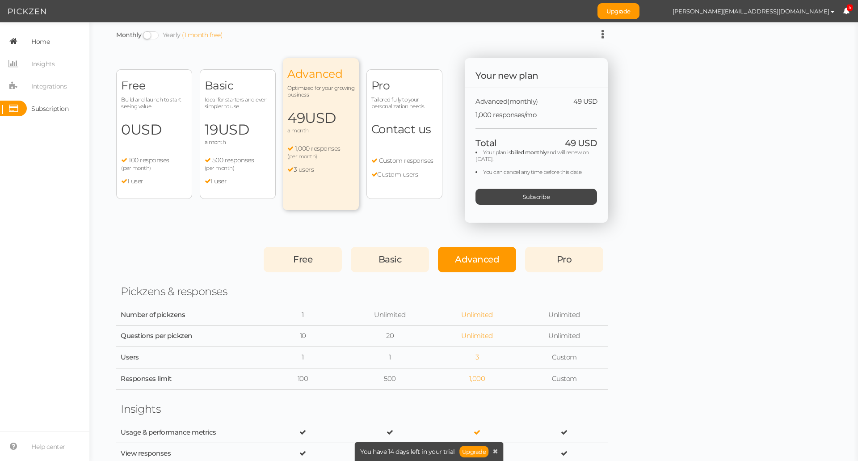
click at [55, 37] on link "Home" at bounding box center [44, 42] width 89 height 16
